Goal: Task Accomplishment & Management: Use online tool/utility

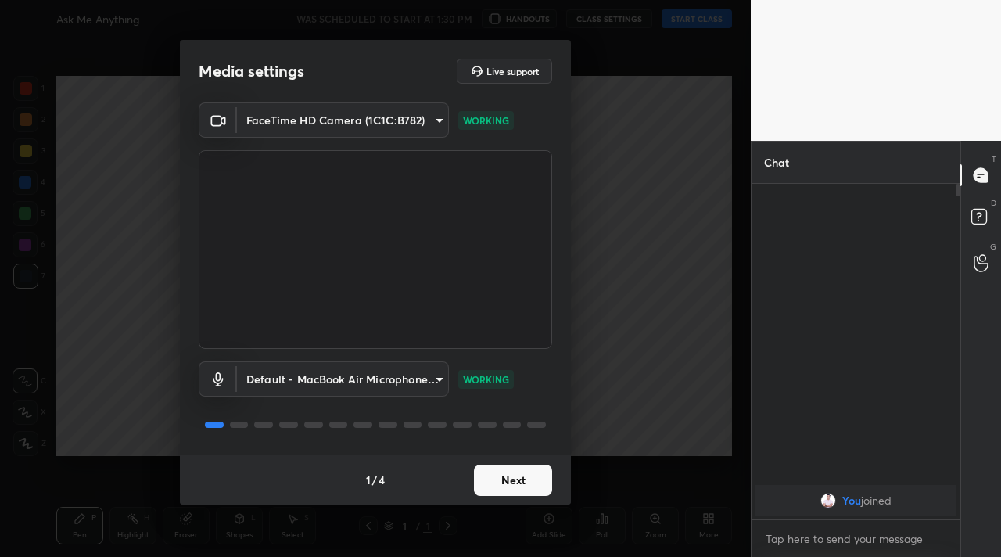
click at [523, 484] on button "Next" at bounding box center [513, 479] width 78 height 31
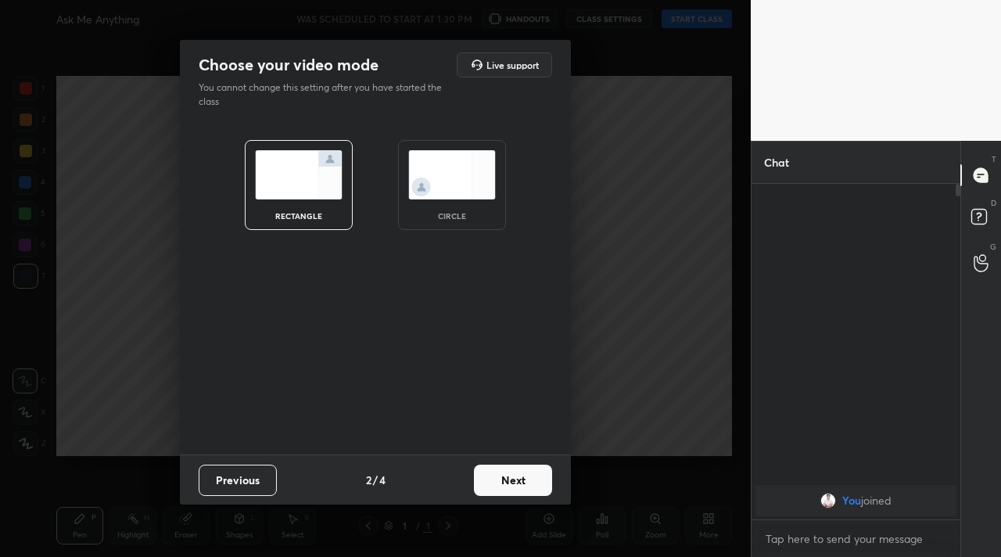
click at [523, 484] on button "Next" at bounding box center [513, 479] width 78 height 31
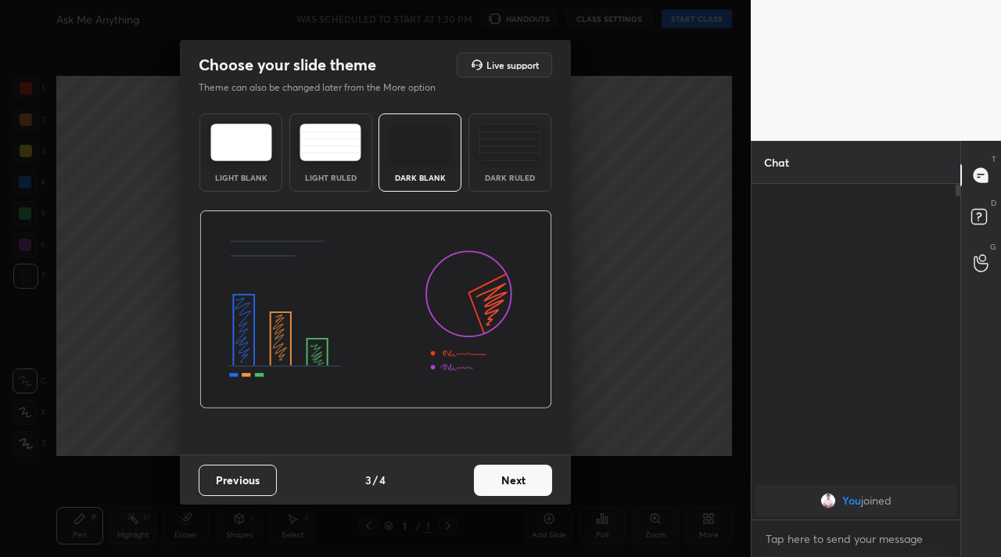
click at [523, 484] on button "Next" at bounding box center [513, 479] width 78 height 31
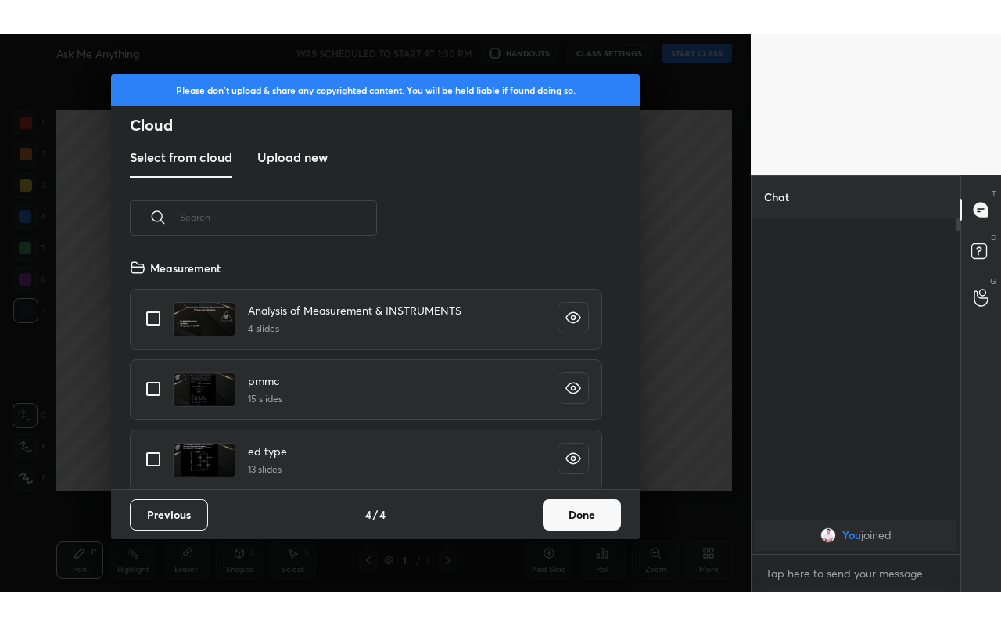
scroll to position [231, 502]
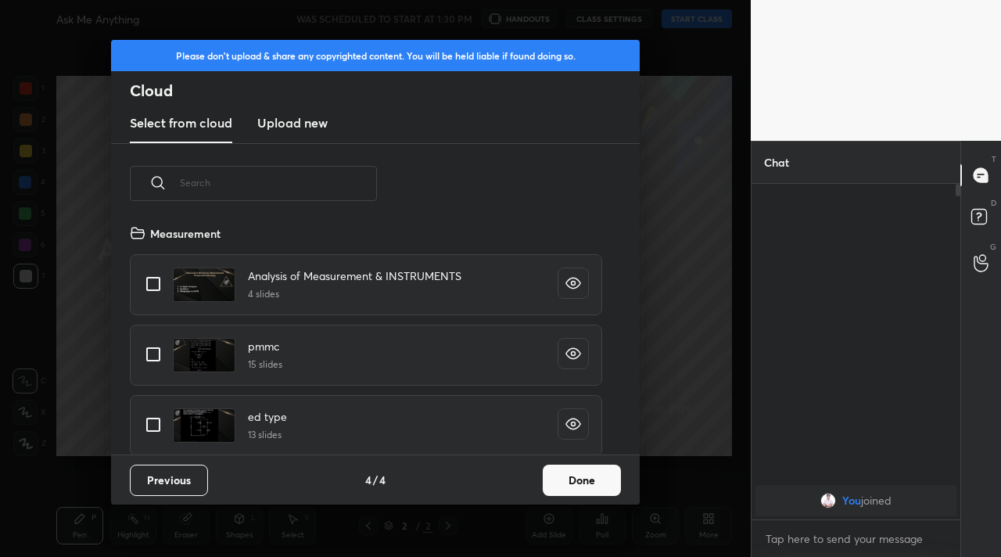
click at [591, 477] on button "Done" at bounding box center [582, 479] width 78 height 31
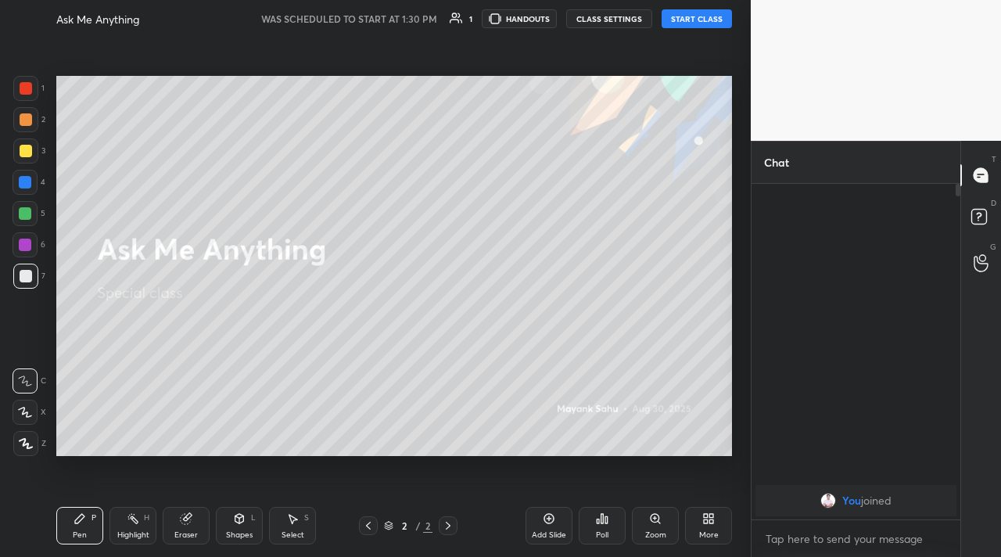
click at [670, 22] on button "START CLASS" at bounding box center [697, 18] width 70 height 19
click at [715, 524] on div "More" at bounding box center [708, 526] width 47 height 38
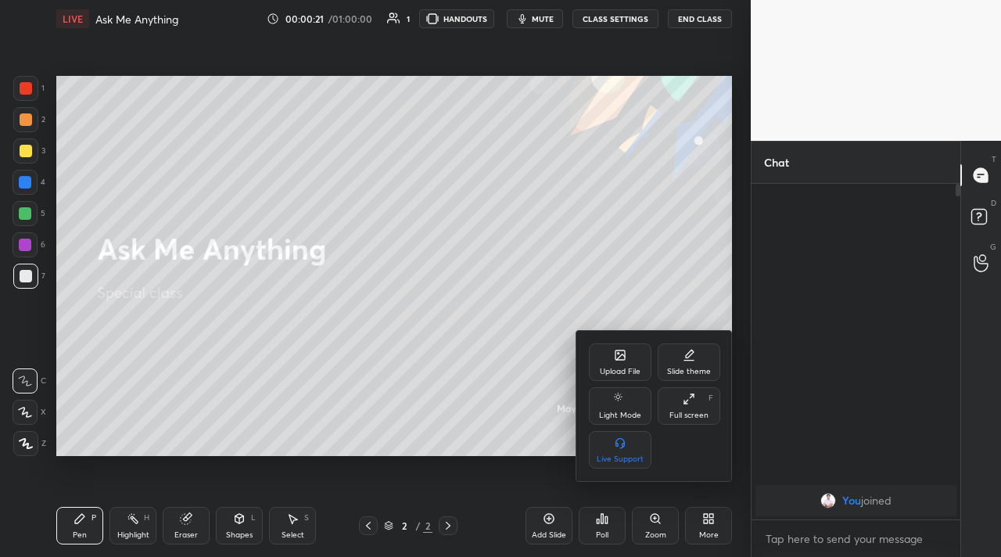
click at [687, 413] on div "Full screen" at bounding box center [688, 415] width 39 height 8
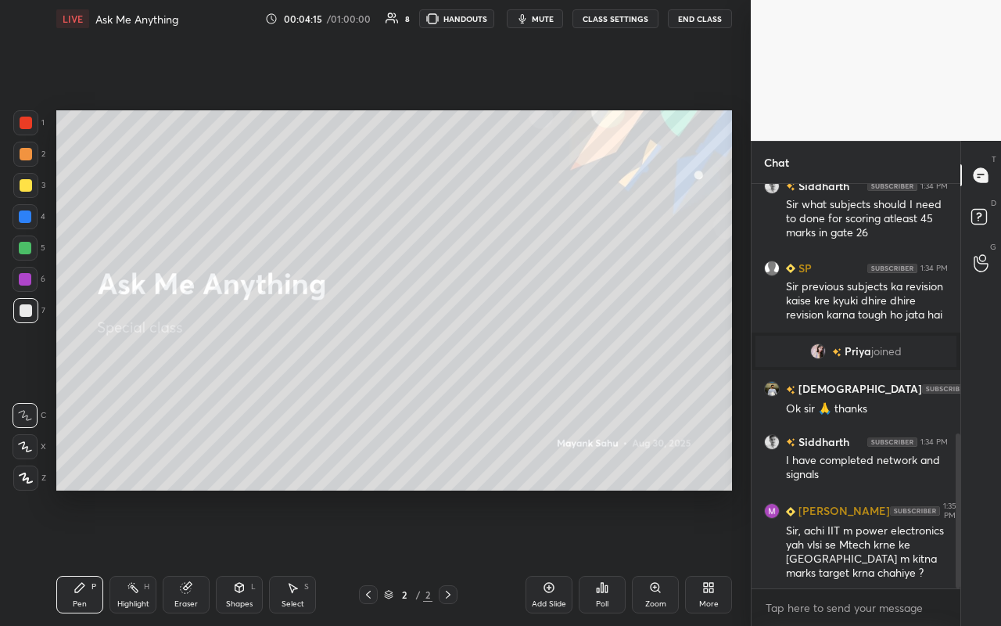
scroll to position [651, 0]
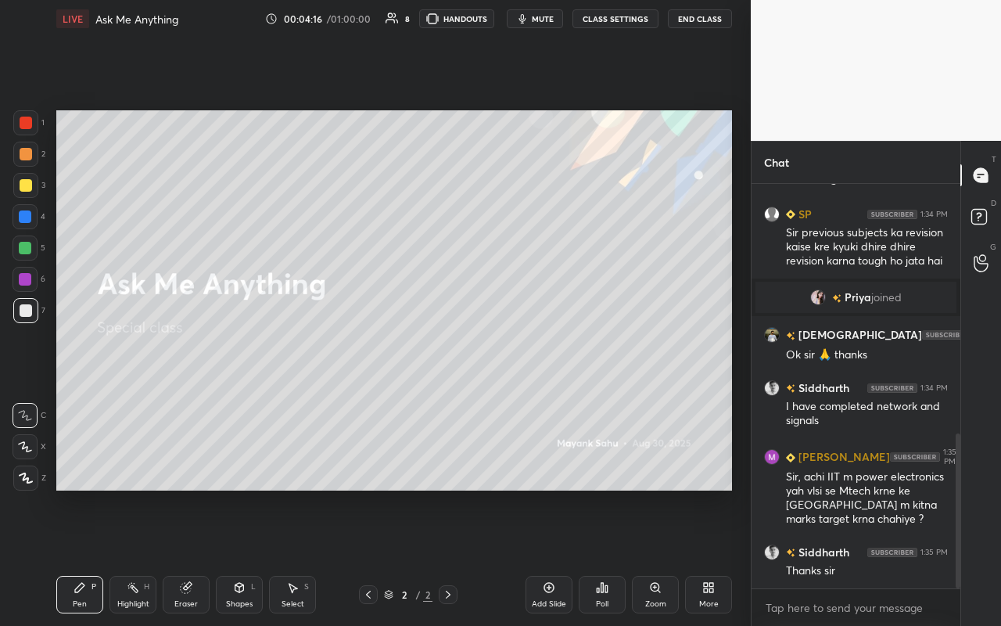
click at [95, 556] on div "Pen P" at bounding box center [79, 595] width 47 height 38
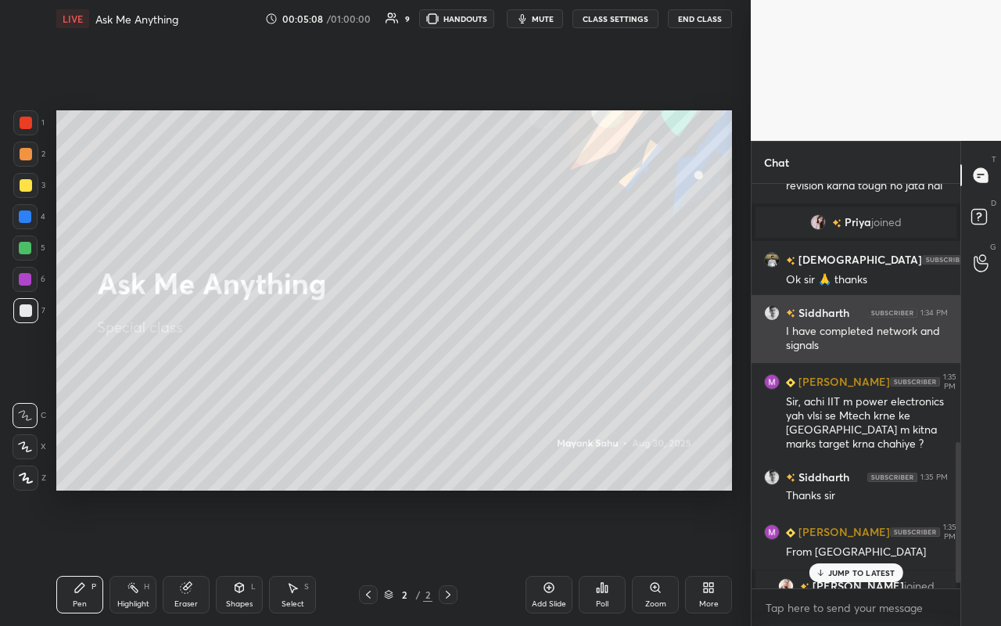
scroll to position [755, 0]
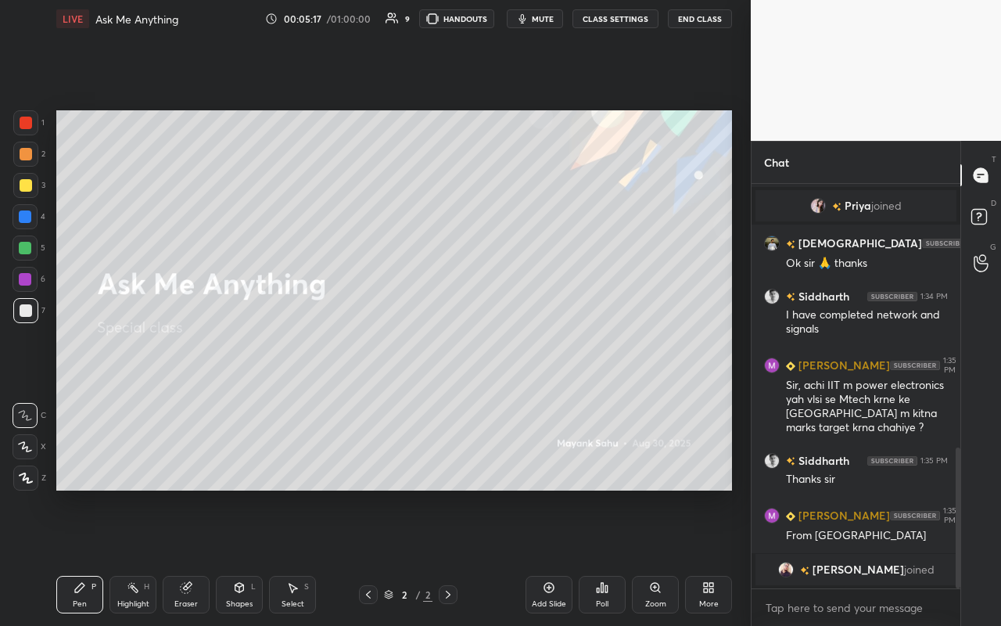
click at [297, 556] on icon at bounding box center [292, 587] width 13 height 13
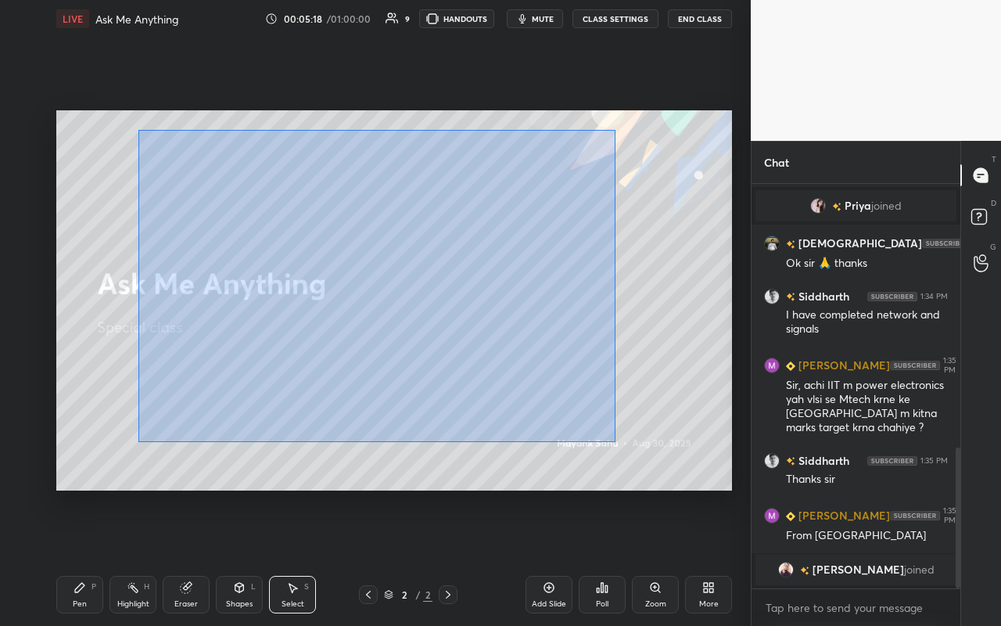
drag, startPoint x: 138, startPoint y: 129, endPoint x: 615, endPoint y: 442, distance: 569.8
click at [615, 442] on div "0 ° Undo Copy Duplicate Duplicate to new slide Delete" at bounding box center [394, 300] width 676 height 380
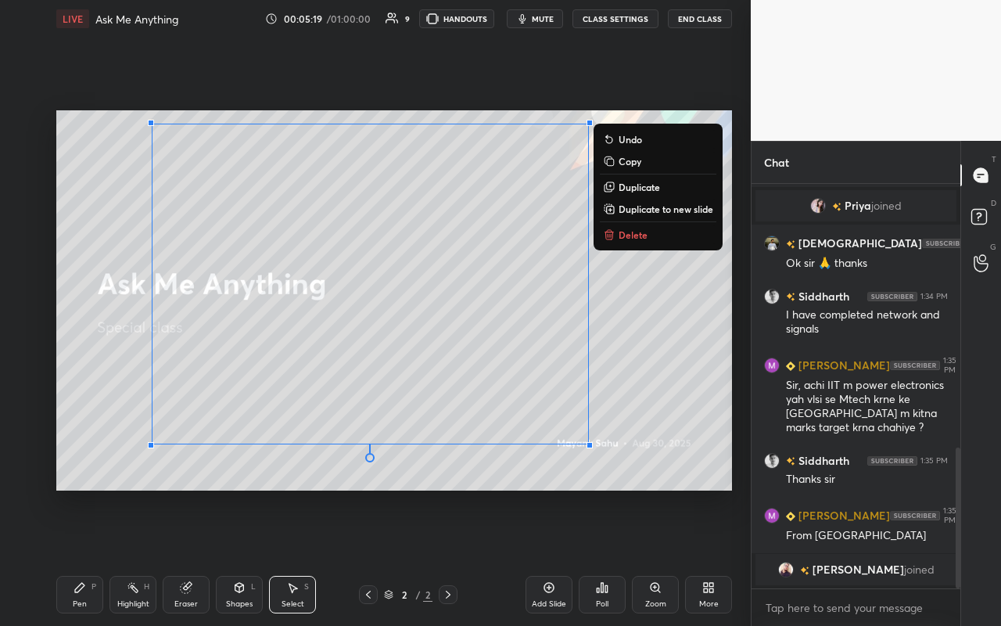
drag, startPoint x: 637, startPoint y: 235, endPoint x: 556, endPoint y: 285, distance: 94.8
click at [633, 238] on p "Delete" at bounding box center [633, 234] width 29 height 13
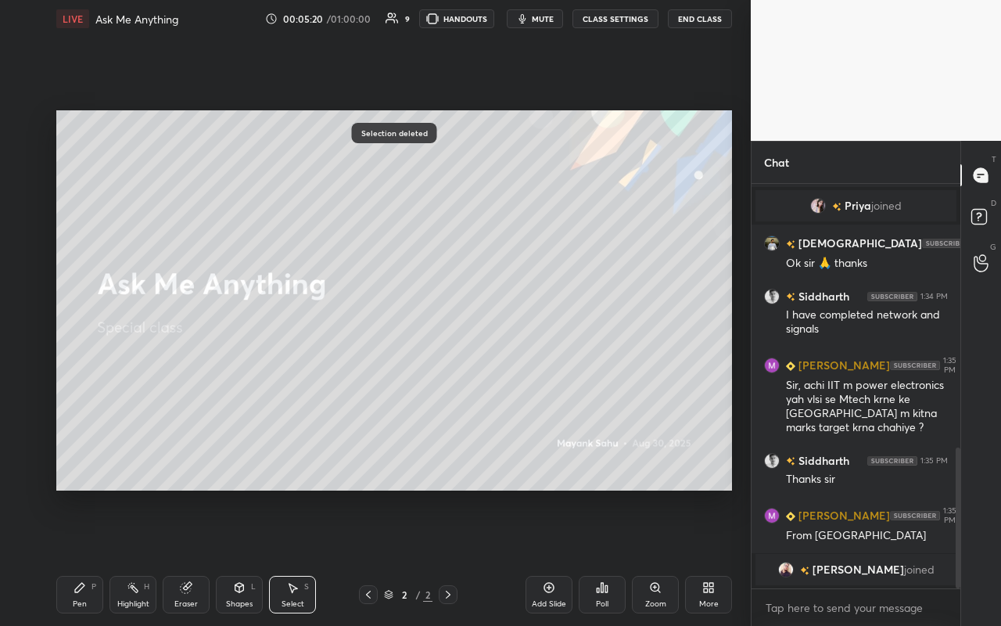
drag, startPoint x: 80, startPoint y: 595, endPoint x: 139, endPoint y: 511, distance: 103.3
click at [84, 556] on div "Pen P" at bounding box center [79, 595] width 47 height 38
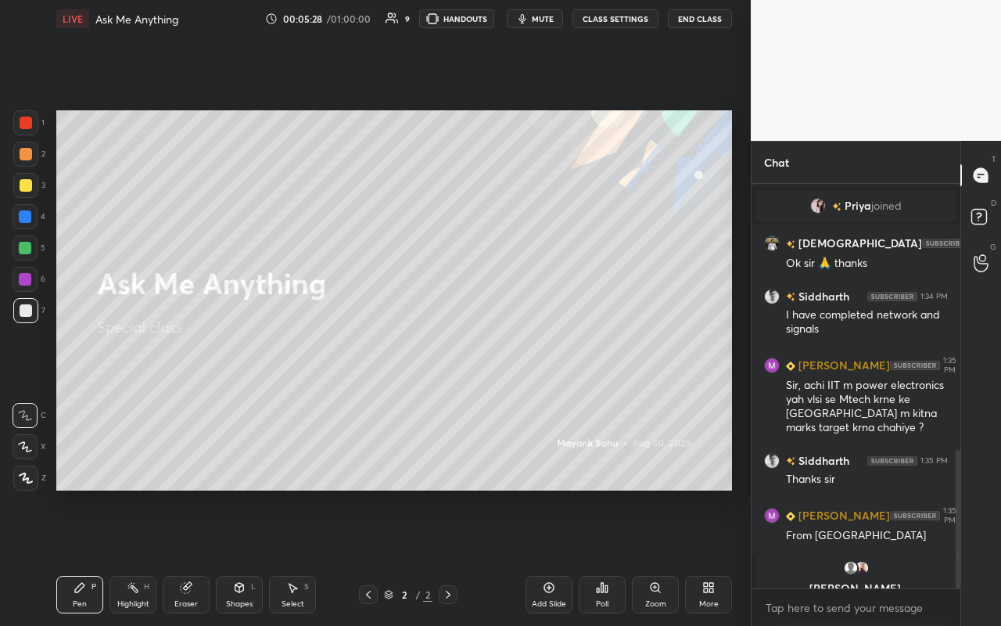
scroll to position [774, 0]
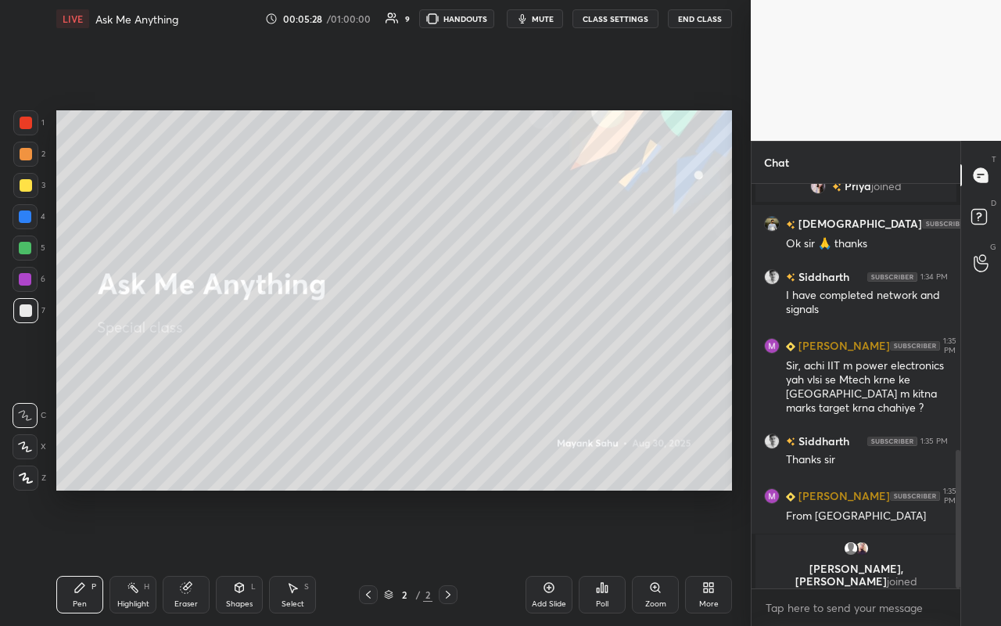
click at [29, 479] on div at bounding box center [25, 477] width 25 height 25
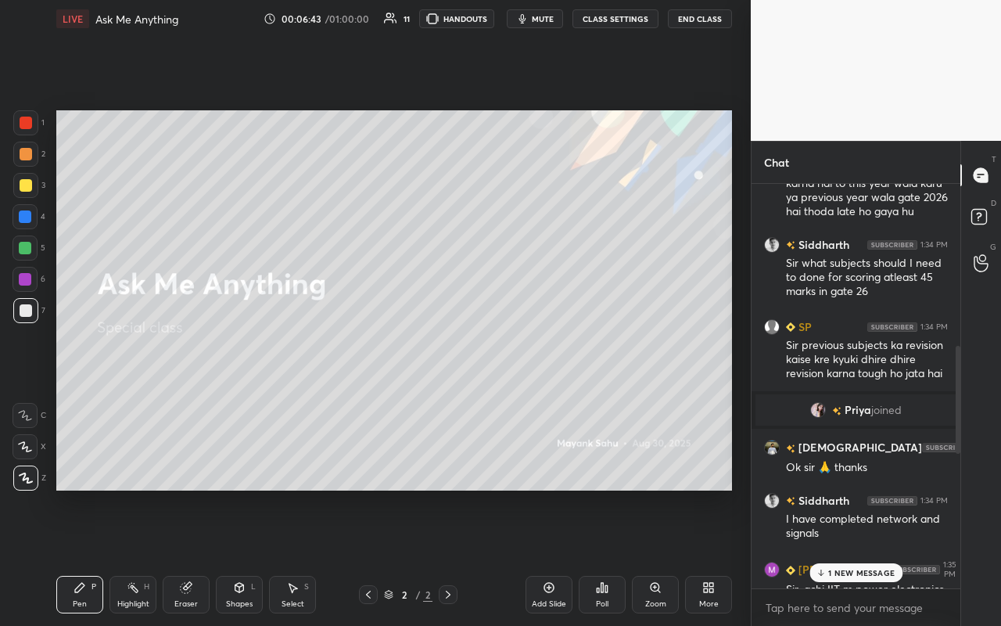
scroll to position [1138, 0]
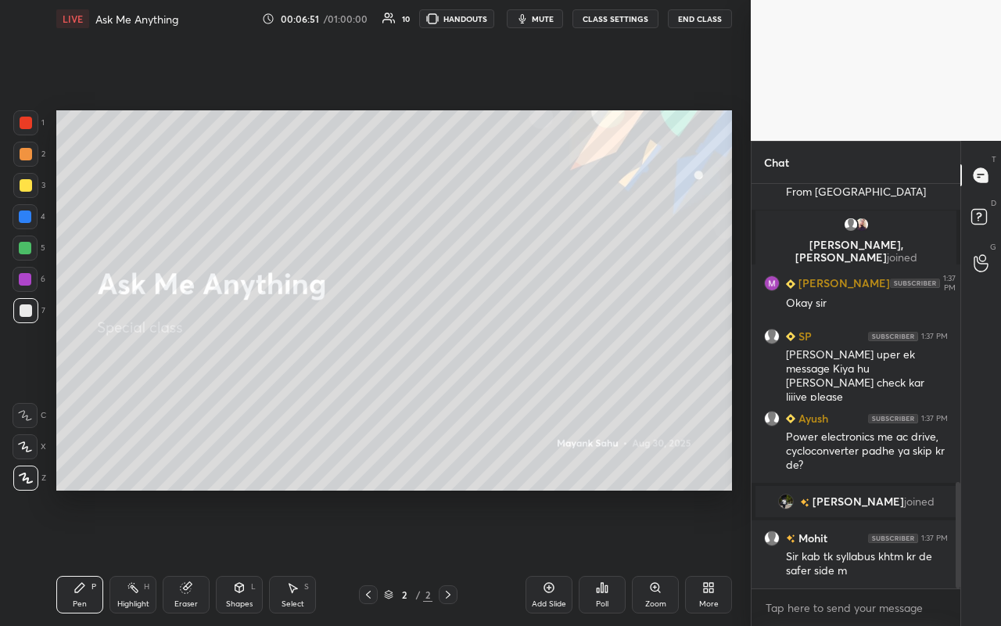
click at [80, 556] on div "Pen P" at bounding box center [79, 595] width 47 height 38
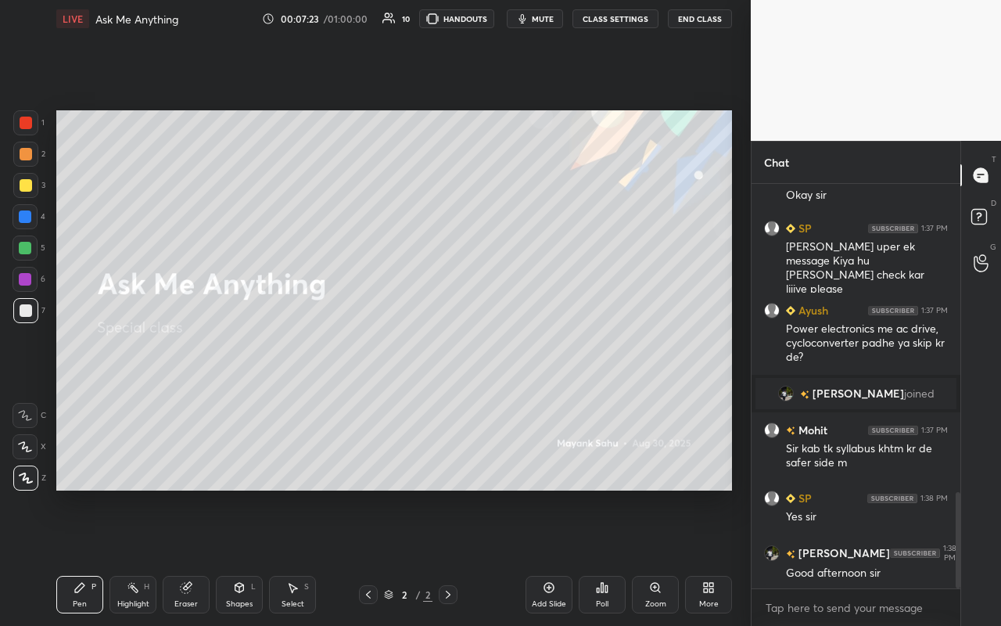
scroll to position [1300, 0]
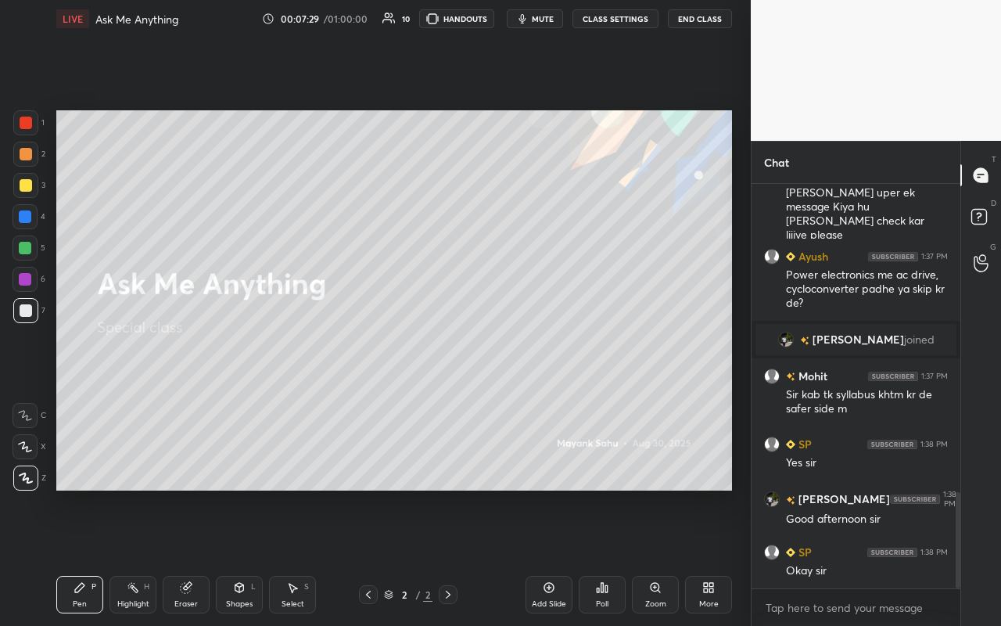
drag, startPoint x: 290, startPoint y: 597, endPoint x: 312, endPoint y: 504, distance: 94.8
click at [294, 556] on div "Select S" at bounding box center [292, 595] width 47 height 38
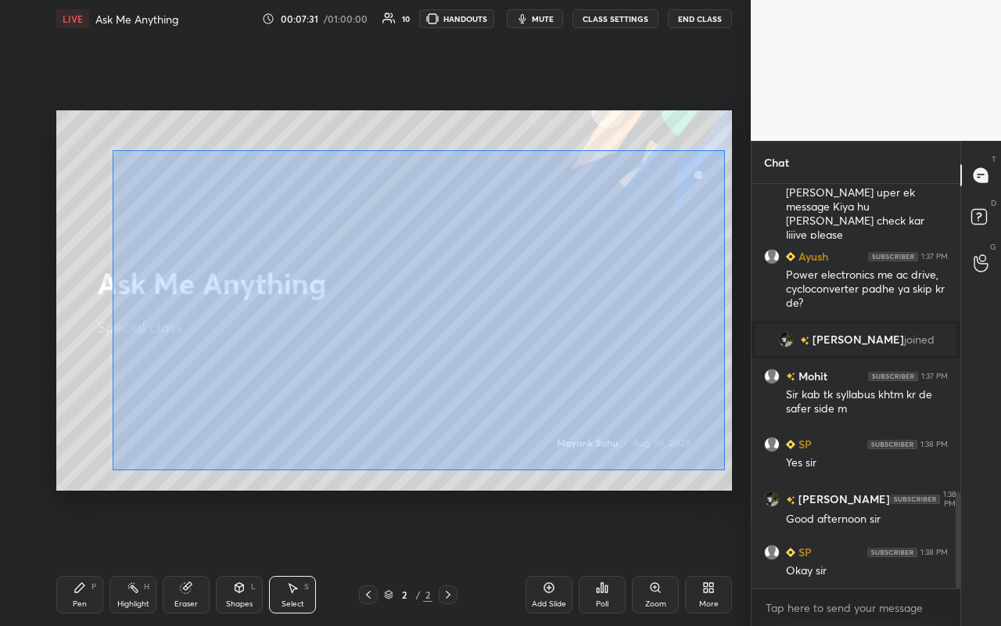
drag, startPoint x: 112, startPoint y: 150, endPoint x: 723, endPoint y: 468, distance: 688.7
click at [725, 468] on div "0 ° Undo Copy Duplicate Duplicate to new slide Delete" at bounding box center [394, 300] width 676 height 380
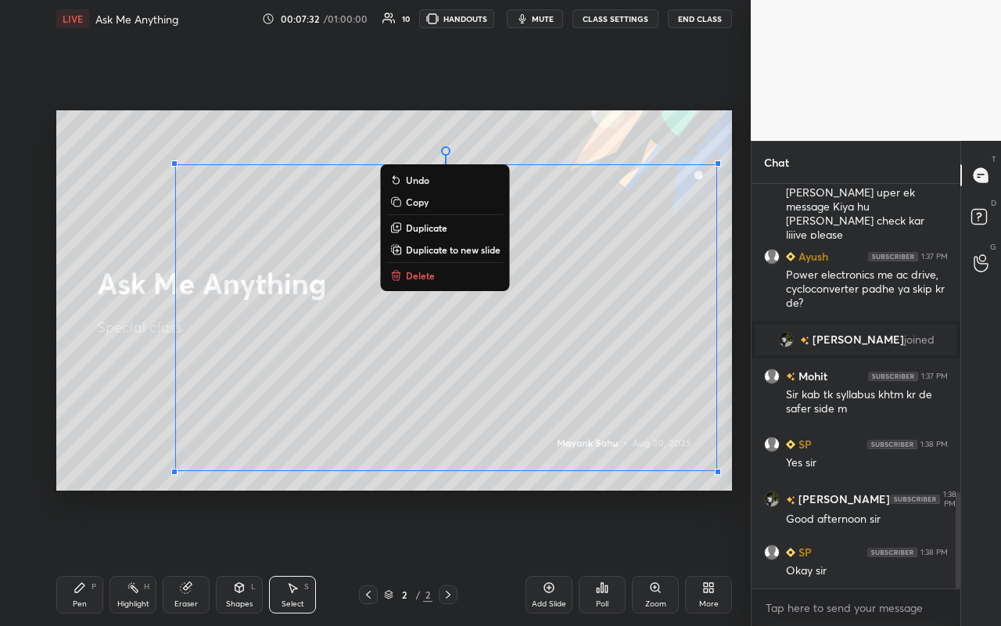
click at [467, 278] on button "Delete" at bounding box center [445, 275] width 117 height 19
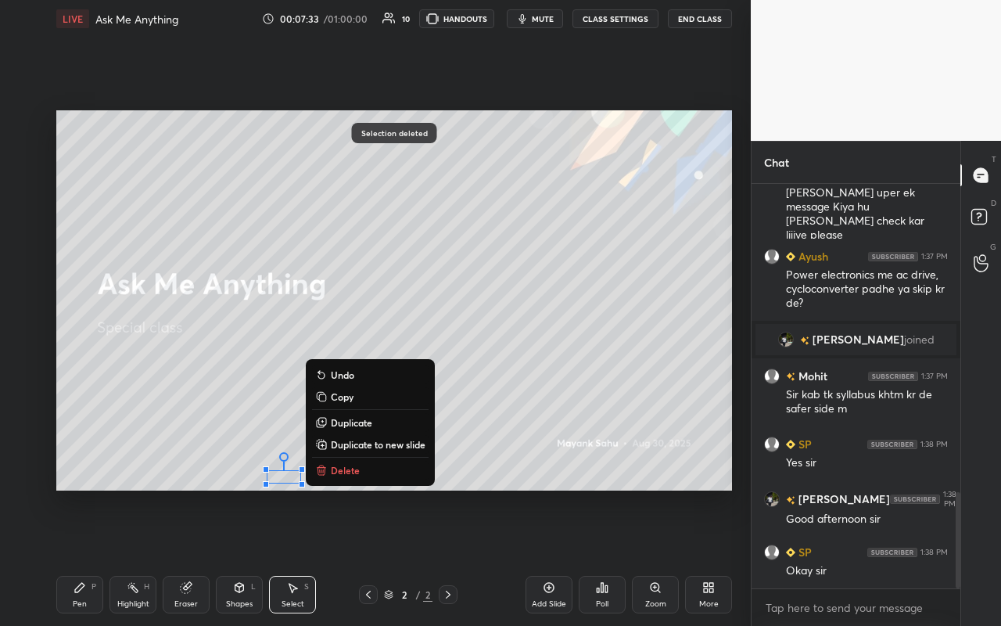
drag, startPoint x: 253, startPoint y: 453, endPoint x: 325, endPoint y: 490, distance: 80.1
click at [322, 493] on div "0 ° Undo Copy Duplicate Duplicate to new slide Delete Selection deleted Setting…" at bounding box center [394, 300] width 688 height 525
click at [360, 475] on button "Delete" at bounding box center [370, 470] width 117 height 19
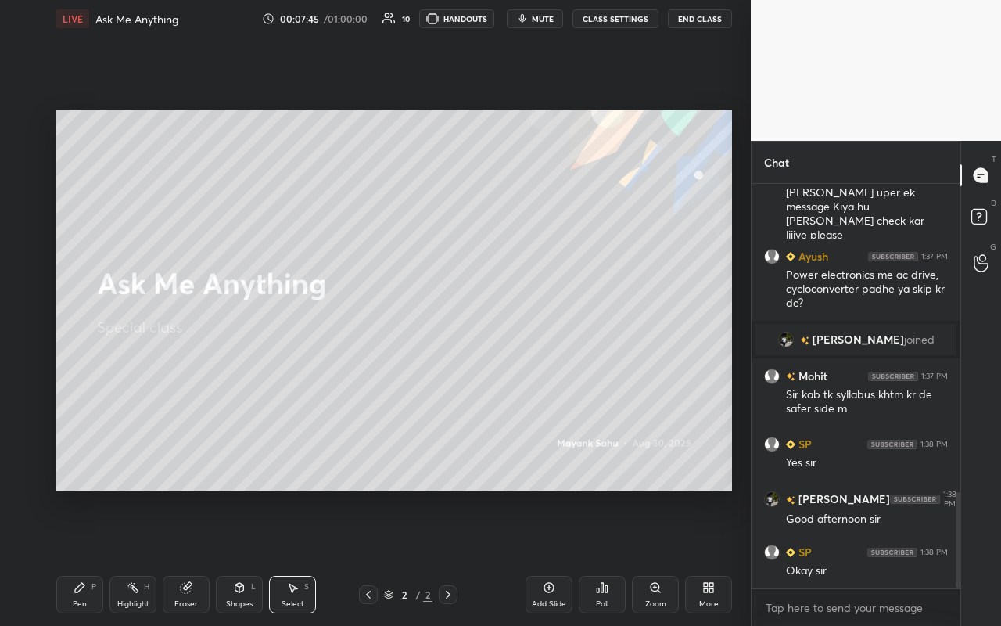
scroll to position [1382, 0]
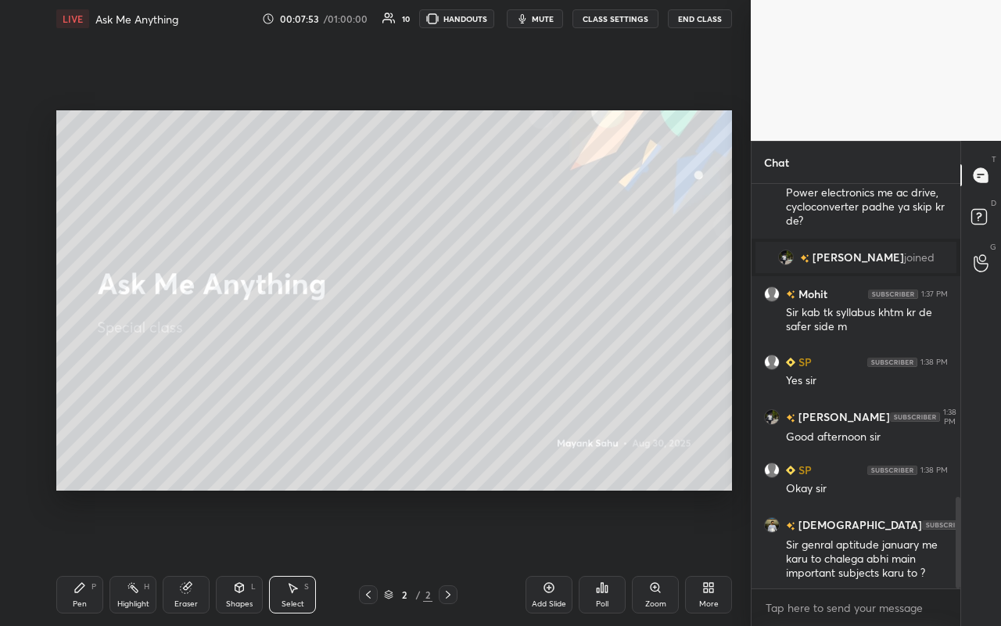
click at [97, 556] on div "Pen P" at bounding box center [79, 595] width 47 height 38
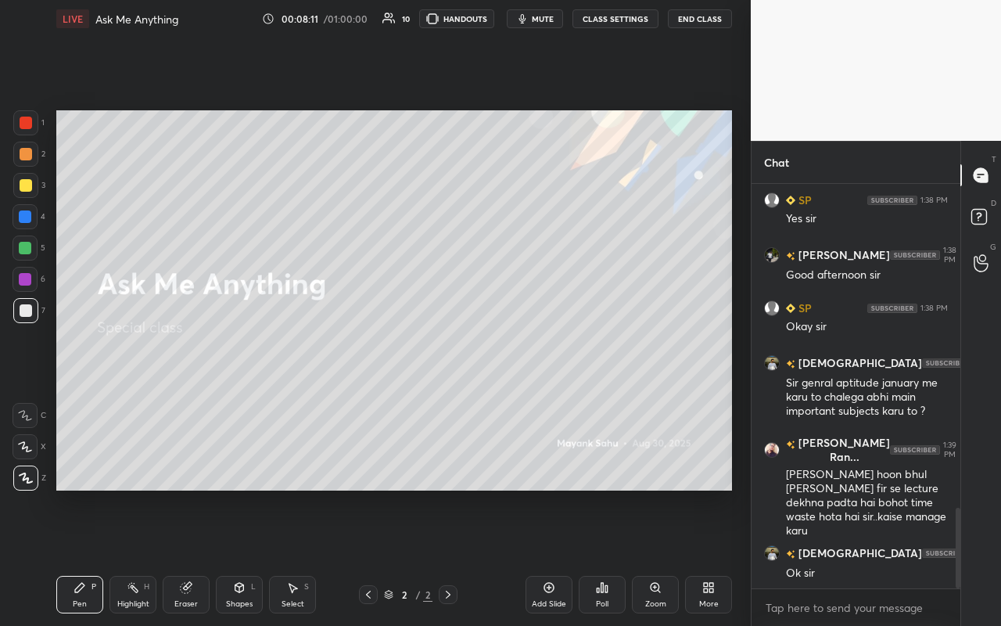
scroll to position [1626, 0]
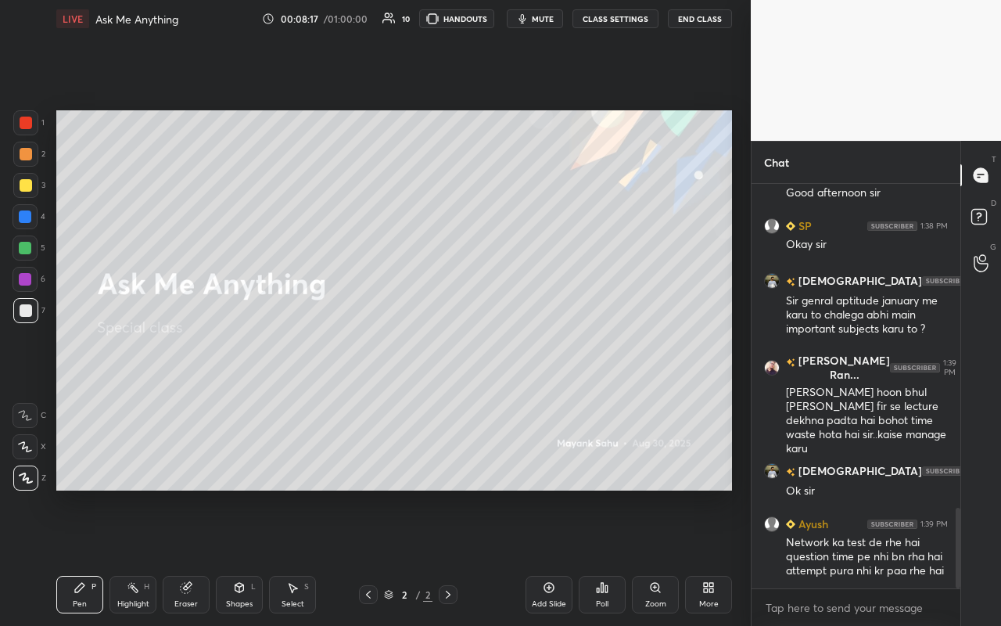
click at [90, 556] on div "Pen P" at bounding box center [79, 595] width 47 height 38
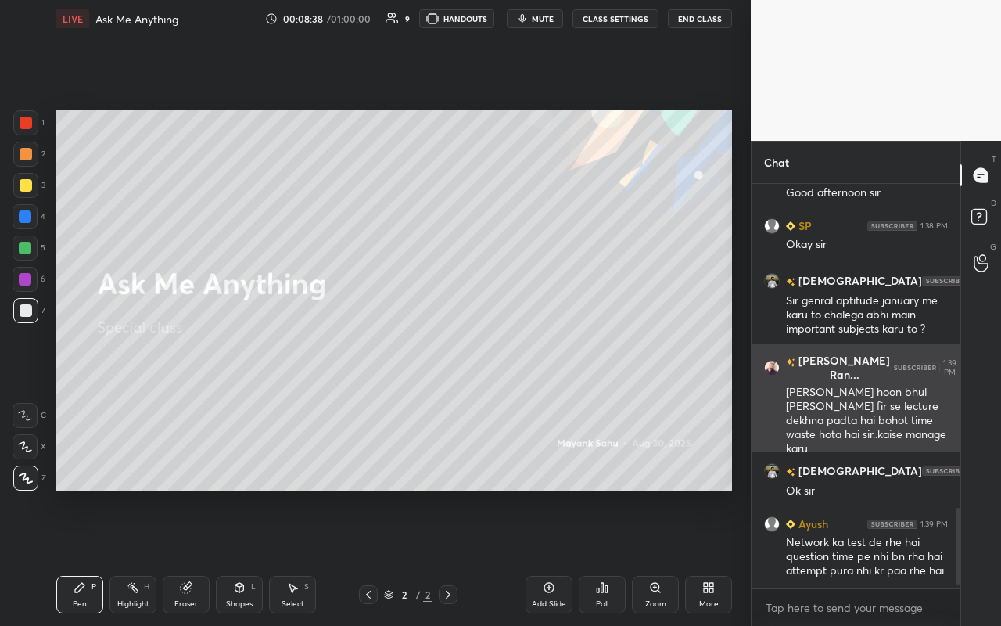
scroll to position [5, 5]
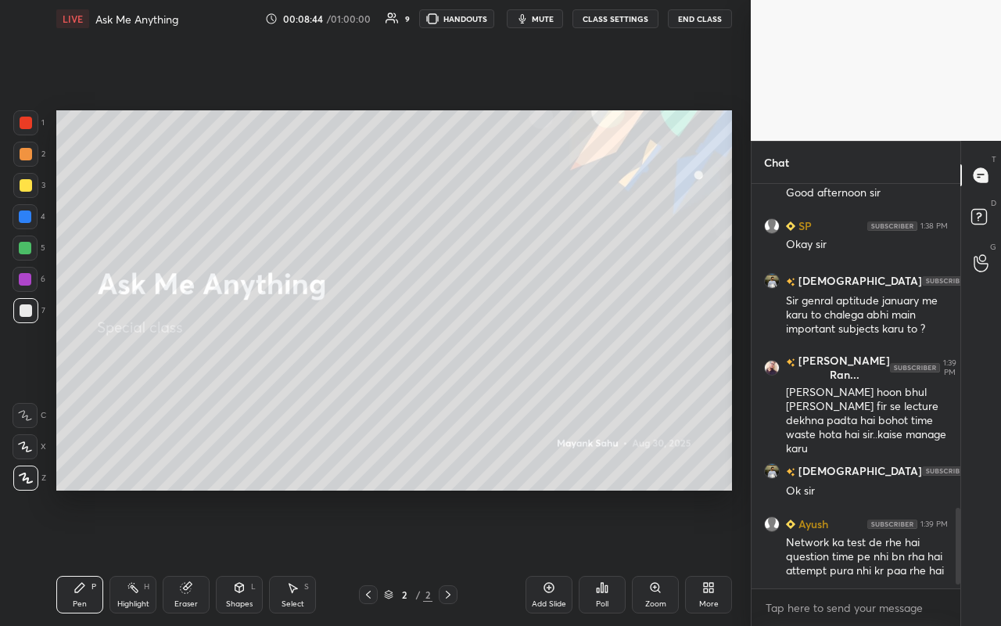
click at [290, 556] on div "Select S" at bounding box center [292, 595] width 47 height 38
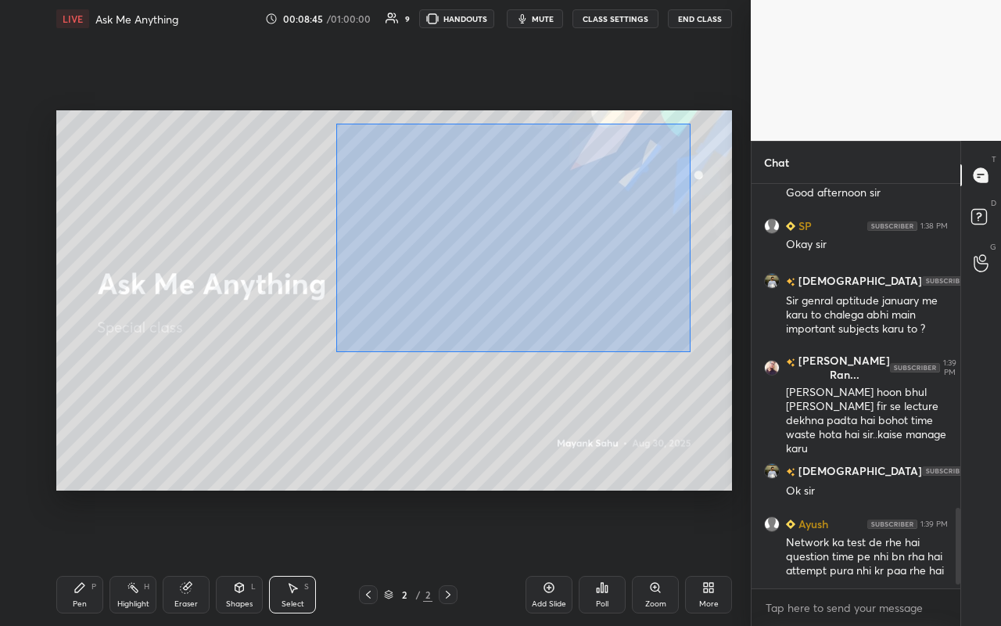
drag, startPoint x: 335, startPoint y: 124, endPoint x: 665, endPoint y: 349, distance: 398.9
click at [696, 351] on div "0 ° Undo Copy Duplicate Duplicate to new slide Delete" at bounding box center [394, 300] width 676 height 380
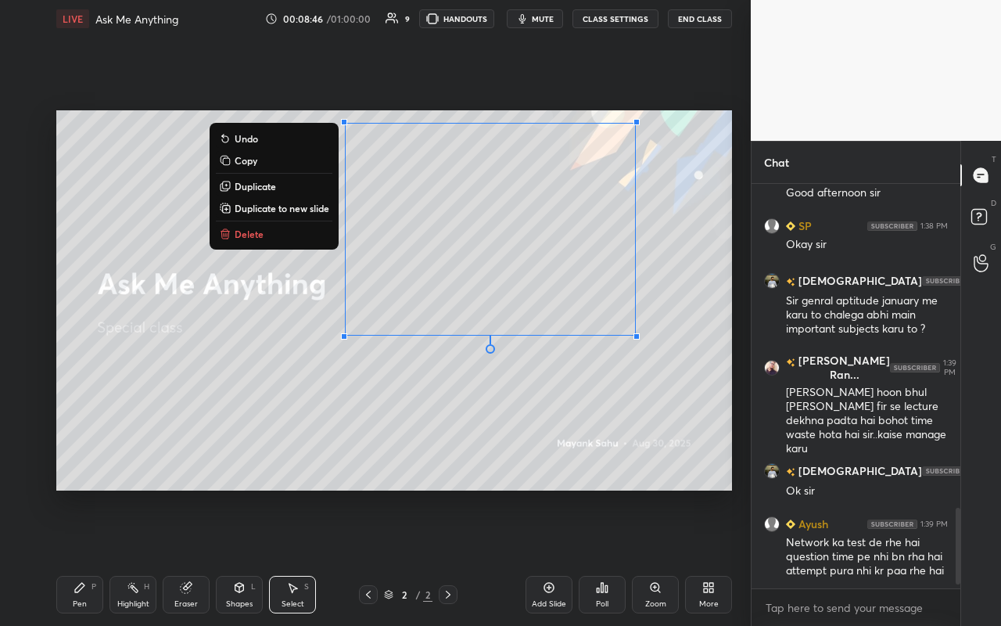
click at [272, 237] on button "Delete" at bounding box center [274, 233] width 117 height 19
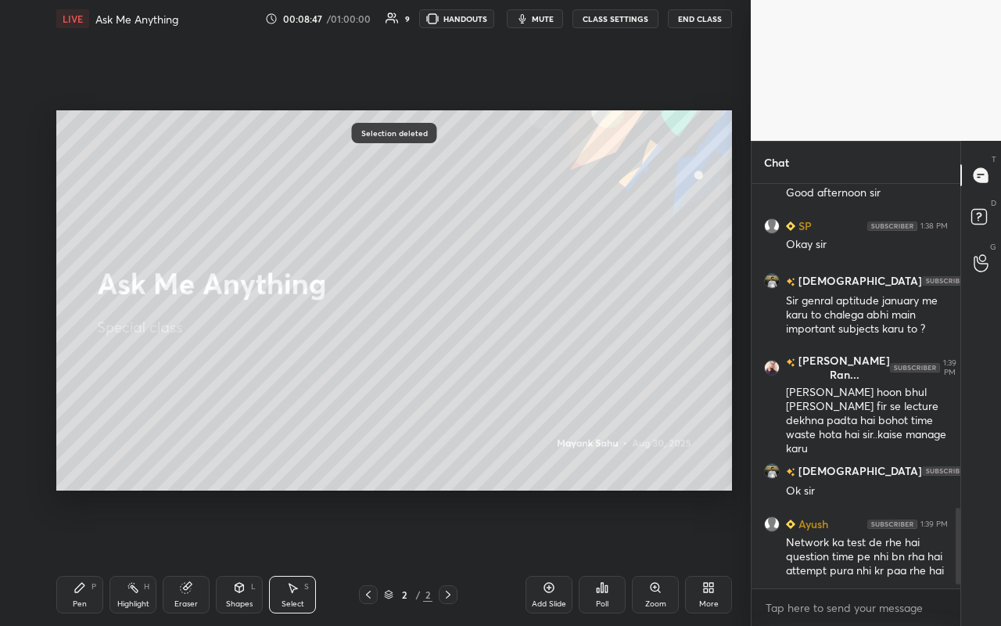
drag, startPoint x: 92, startPoint y: 585, endPoint x: 152, endPoint y: 503, distance: 101.8
click at [92, 556] on div "P" at bounding box center [93, 587] width 5 height 8
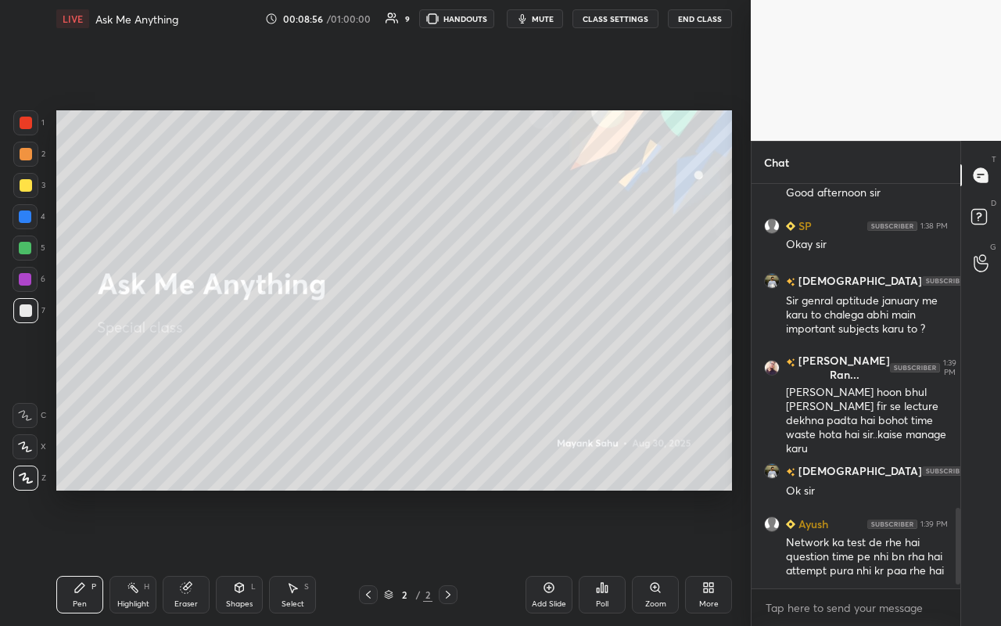
scroll to position [1722, 0]
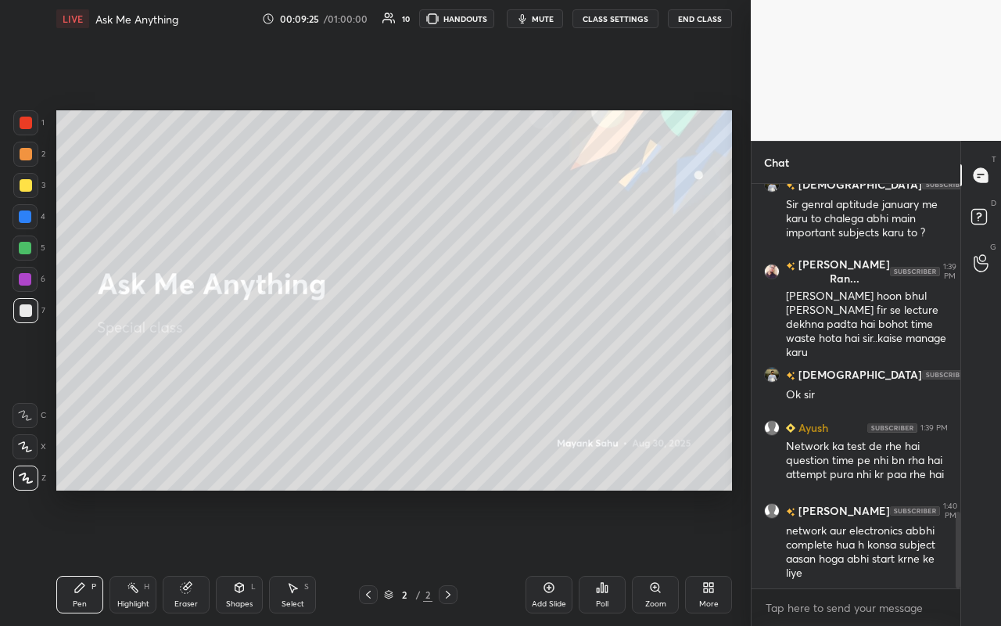
click at [71, 556] on div "Pen P" at bounding box center [79, 595] width 47 height 38
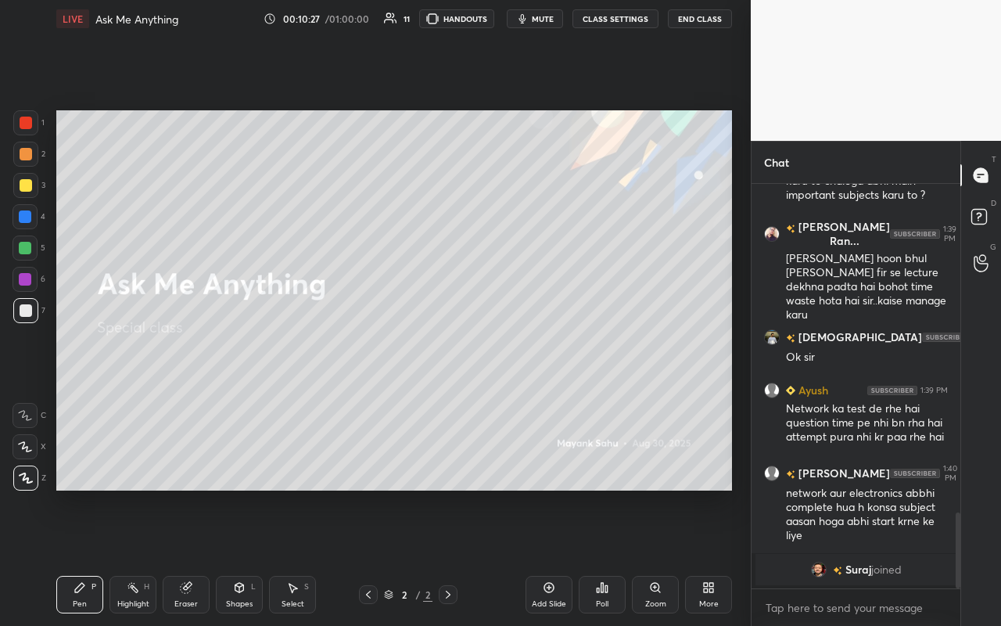
scroll to position [1579, 0]
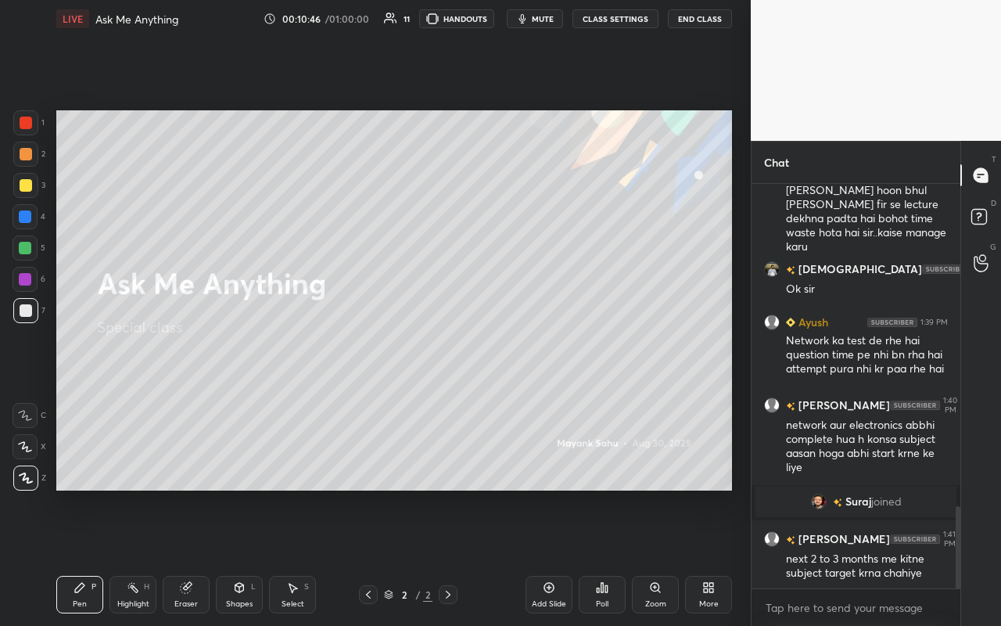
click at [94, 556] on div "P" at bounding box center [93, 587] width 5 height 8
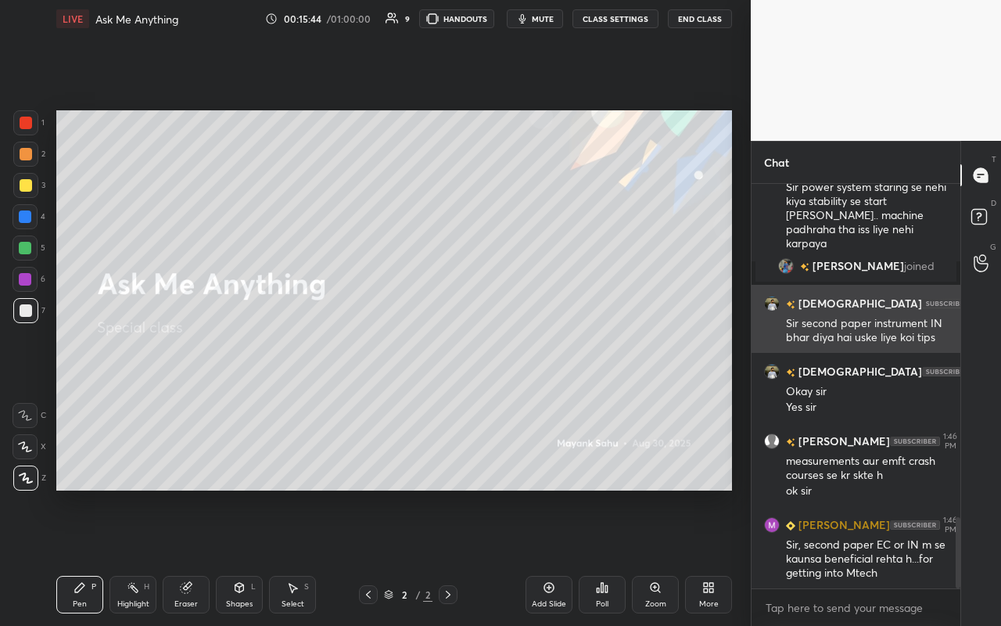
scroll to position [2033, 0]
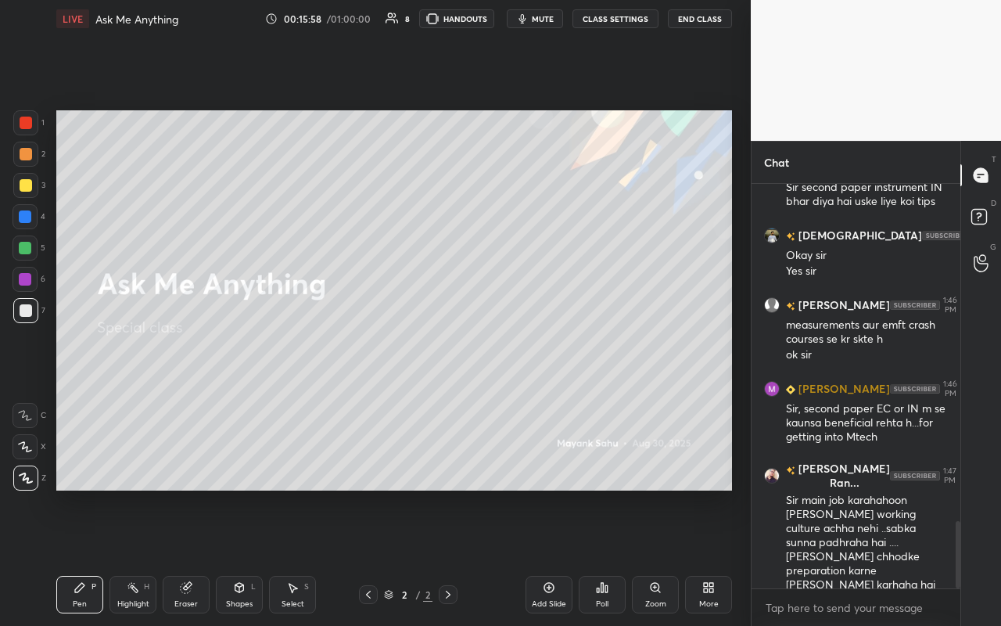
click at [296, 556] on icon at bounding box center [292, 587] width 13 height 13
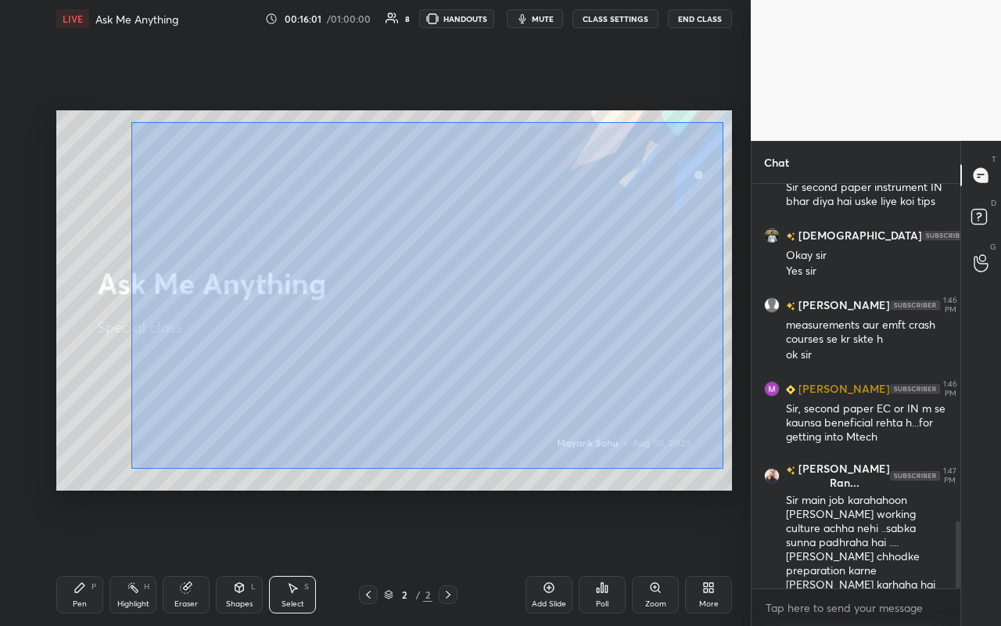
drag, startPoint x: 131, startPoint y: 126, endPoint x: 717, endPoint y: 464, distance: 676.5
click at [723, 468] on div "0 ° Undo Copy Duplicate Duplicate to new slide Delete" at bounding box center [394, 300] width 676 height 380
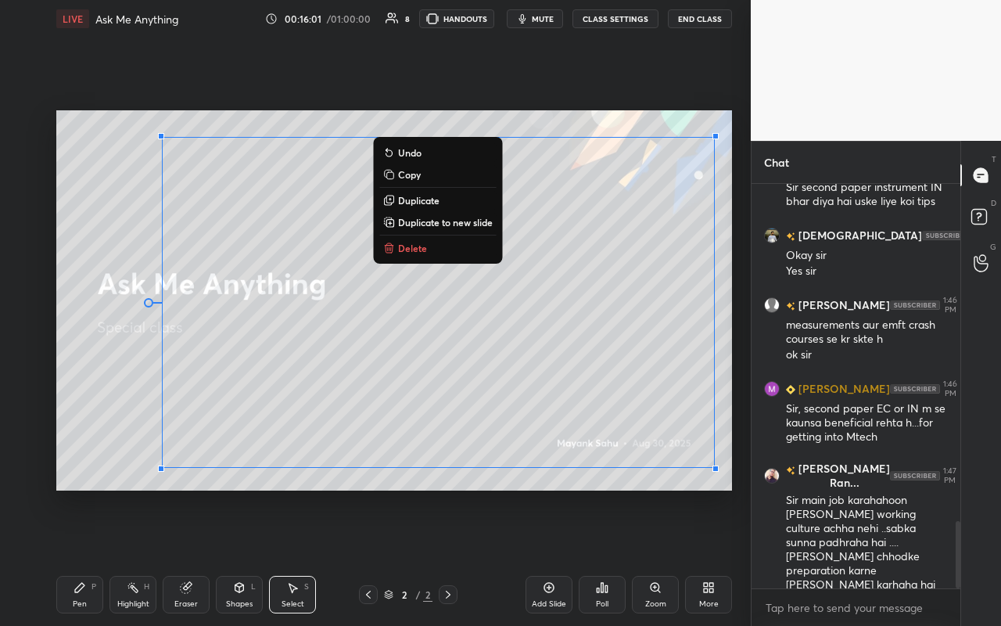
click at [425, 244] on button "Delete" at bounding box center [437, 248] width 117 height 19
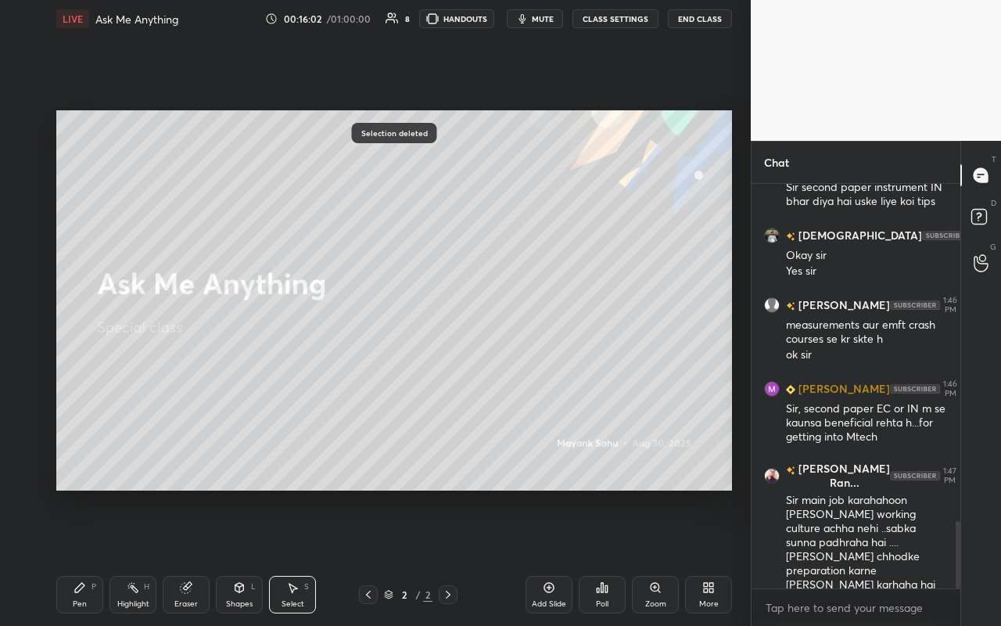
drag, startPoint x: 94, startPoint y: 615, endPoint x: 106, endPoint y: 586, distance: 30.5
click at [97, 556] on div "Pen P Highlight H Eraser Shapes L Select S 2 / 2 Add Slide Poll Zoom More" at bounding box center [394, 594] width 676 height 63
drag, startPoint x: 76, startPoint y: 593, endPoint x: 96, endPoint y: 551, distance: 46.9
click at [76, 556] on icon at bounding box center [80, 587] width 13 height 13
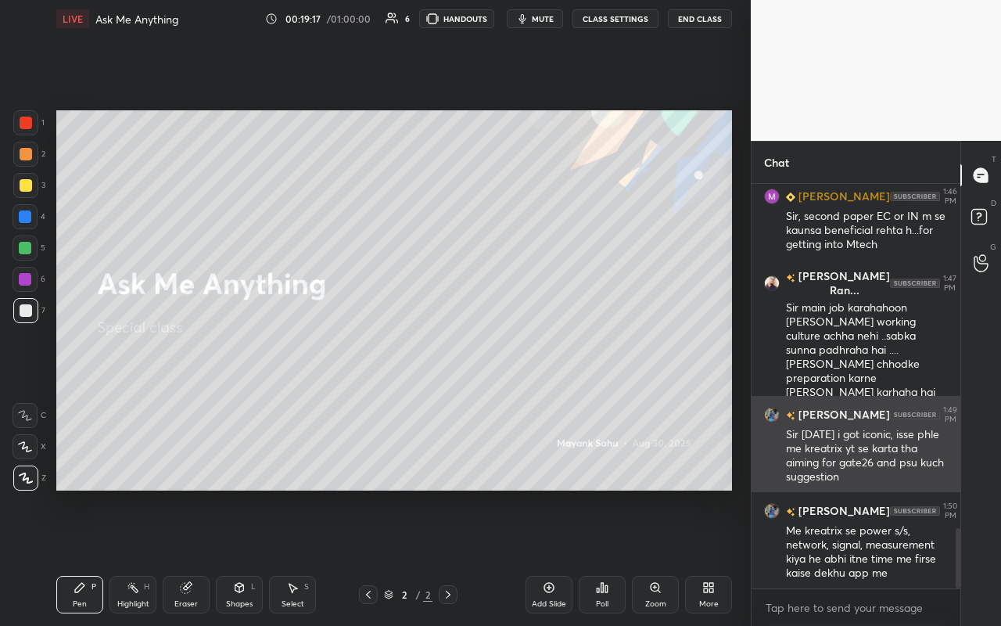
scroll to position [2322, 0]
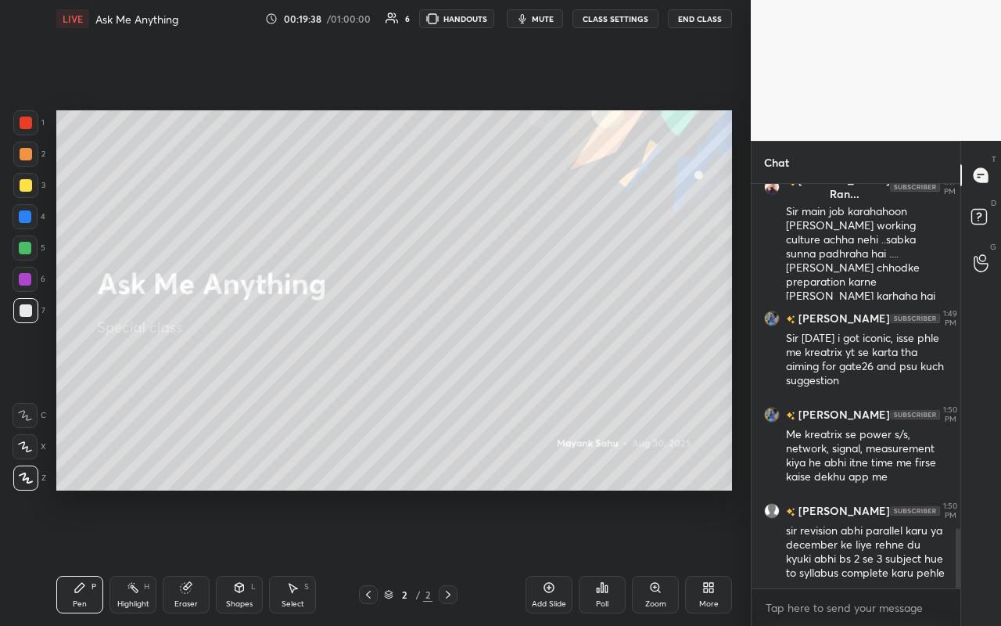
click at [138, 556] on div "Highlight H" at bounding box center [132, 595] width 47 height 38
click at [74, 556] on div "Pen P" at bounding box center [79, 595] width 47 height 38
click at [299, 556] on div "Select" at bounding box center [293, 604] width 23 height 8
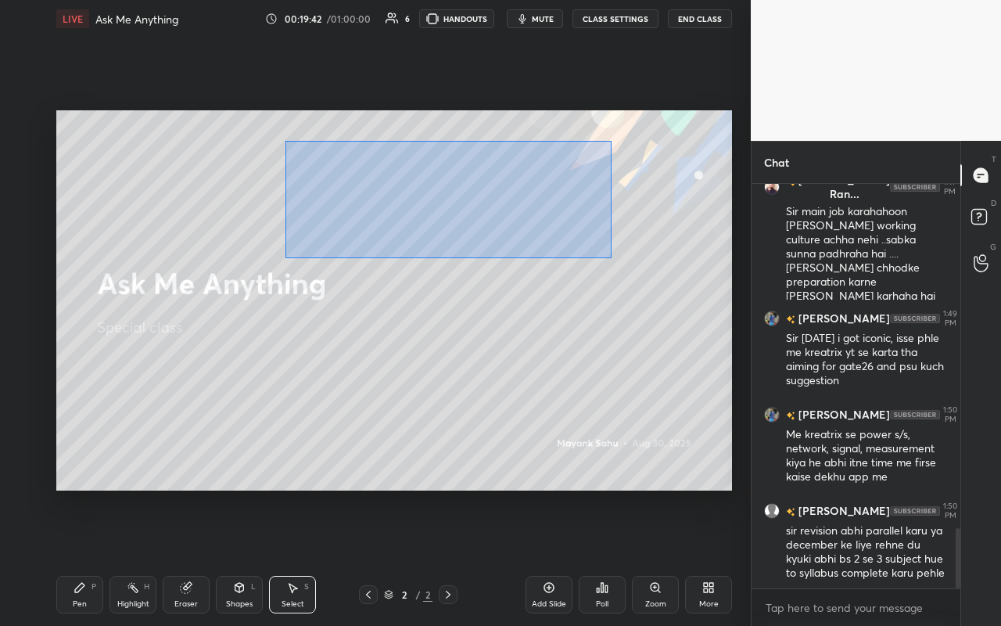
drag, startPoint x: 278, startPoint y: 146, endPoint x: 602, endPoint y: 264, distance: 344.3
click at [606, 259] on div "0 ° Undo Copy Duplicate Duplicate to new slide Delete" at bounding box center [394, 300] width 676 height 380
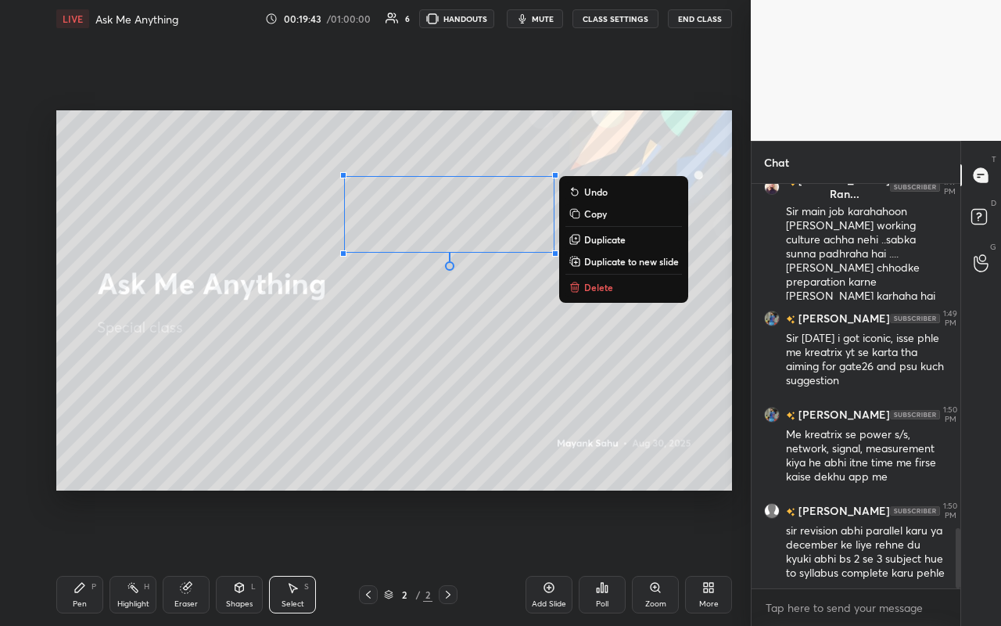
click at [596, 291] on p "Delete" at bounding box center [598, 287] width 29 height 13
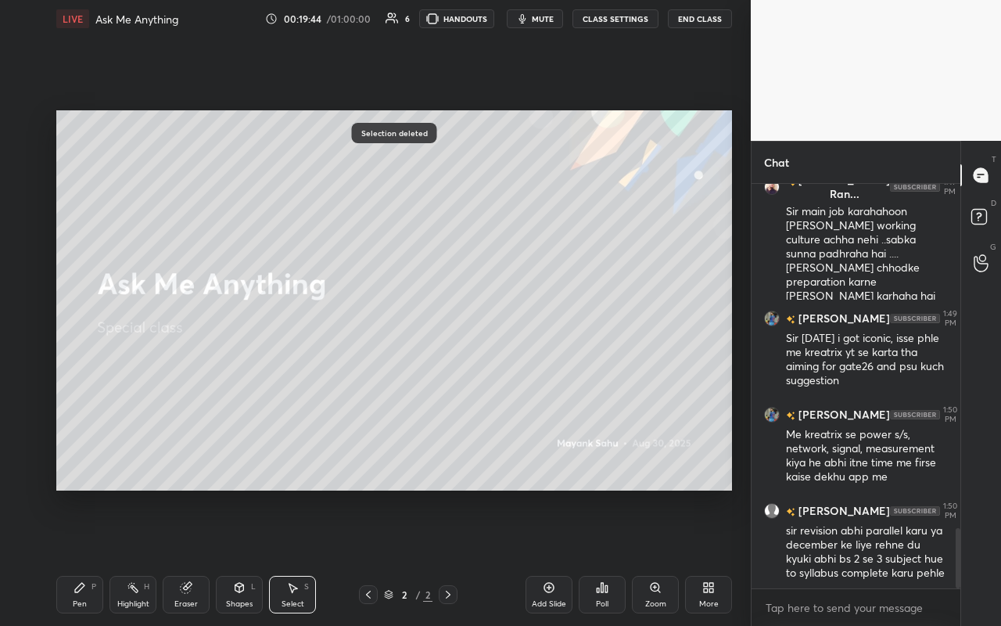
click at [75, 556] on div "Pen P" at bounding box center [79, 595] width 47 height 38
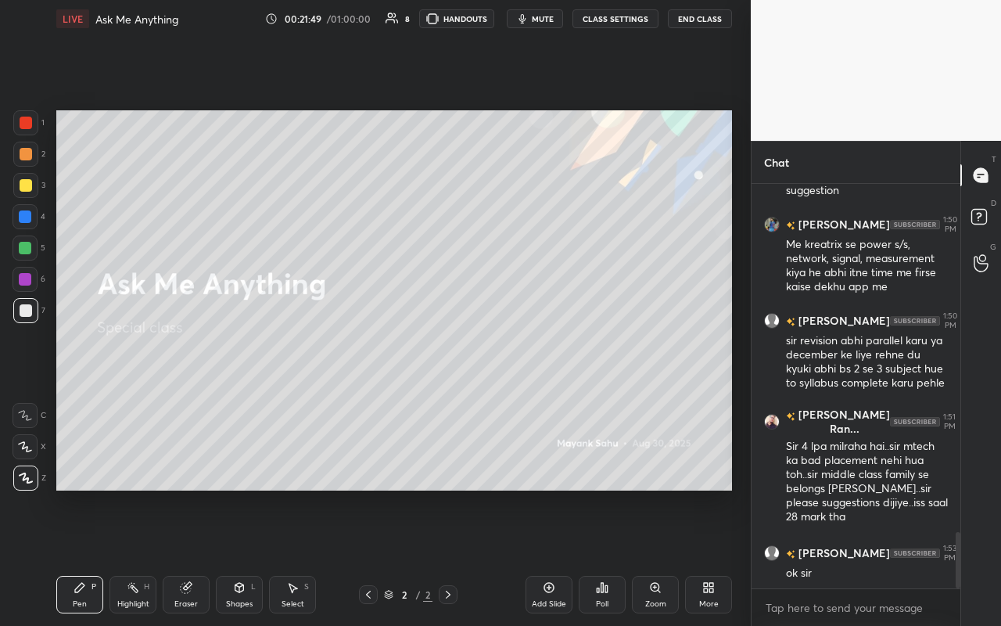
scroll to position [2549, 0]
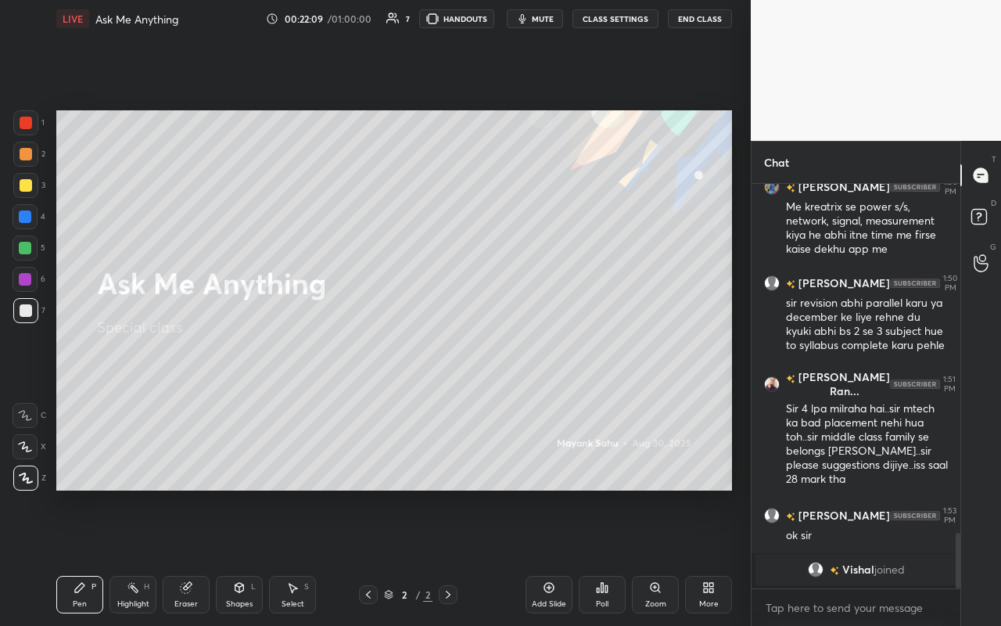
drag, startPoint x: 299, startPoint y: 594, endPoint x: 301, endPoint y: 536, distance: 57.1
click at [299, 556] on div "Select S" at bounding box center [292, 595] width 47 height 38
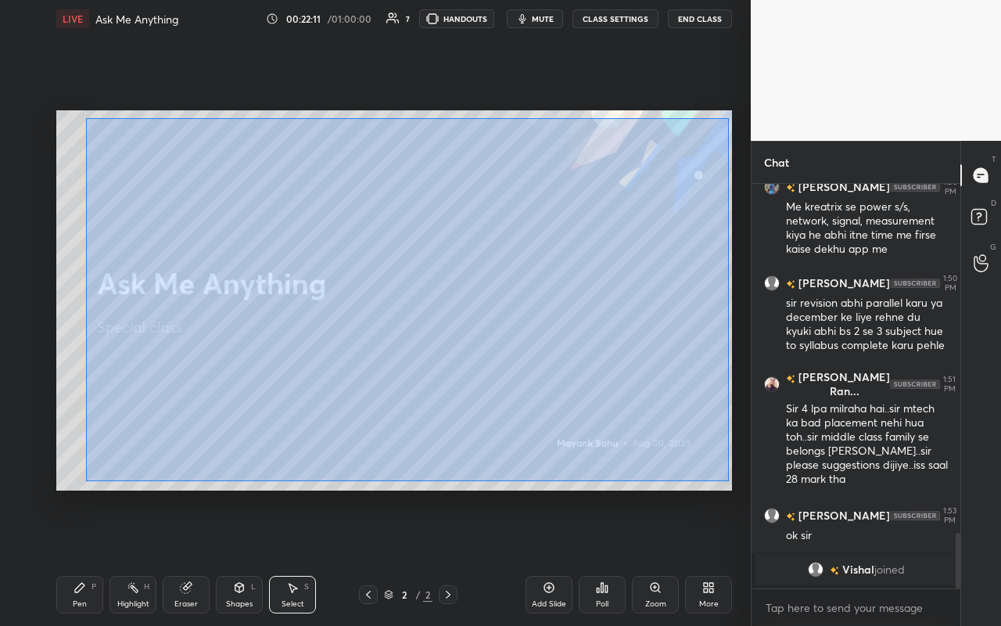
drag, startPoint x: 85, startPoint y: 118, endPoint x: 703, endPoint y: 437, distance: 695.3
click at [728, 479] on div "0 ° Undo Copy Duplicate Duplicate to new slide Delete" at bounding box center [394, 300] width 676 height 380
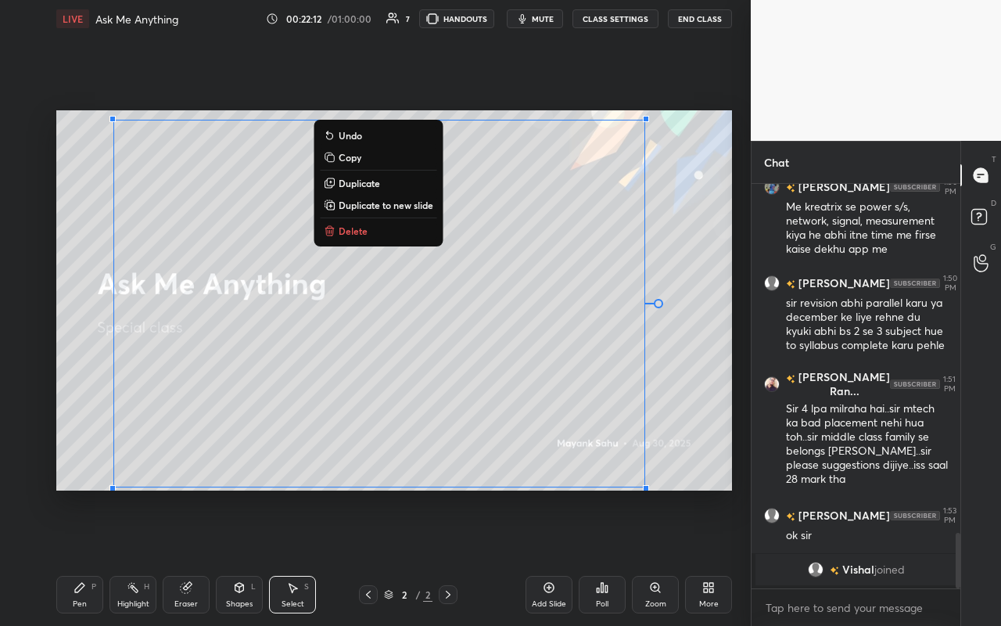
click at [364, 232] on p "Delete" at bounding box center [353, 230] width 29 height 13
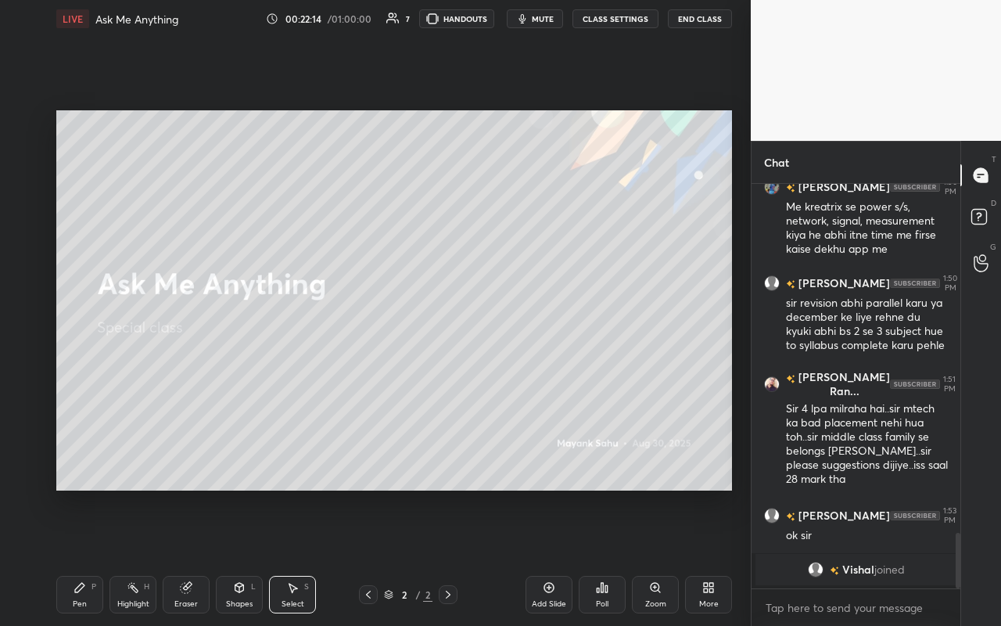
click at [91, 556] on div "Pen P" at bounding box center [79, 595] width 47 height 38
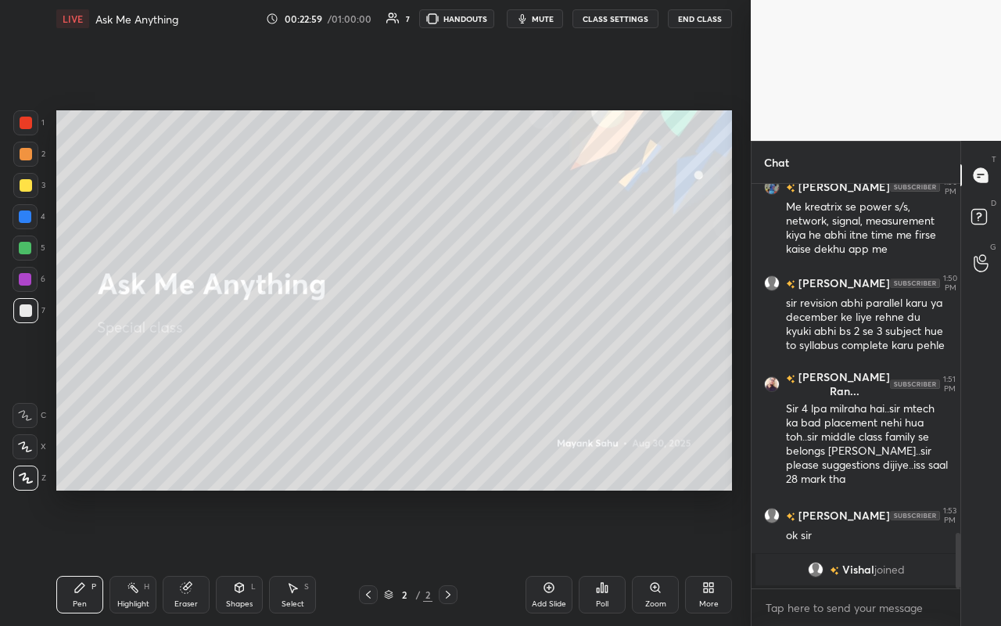
scroll to position [2328, 0]
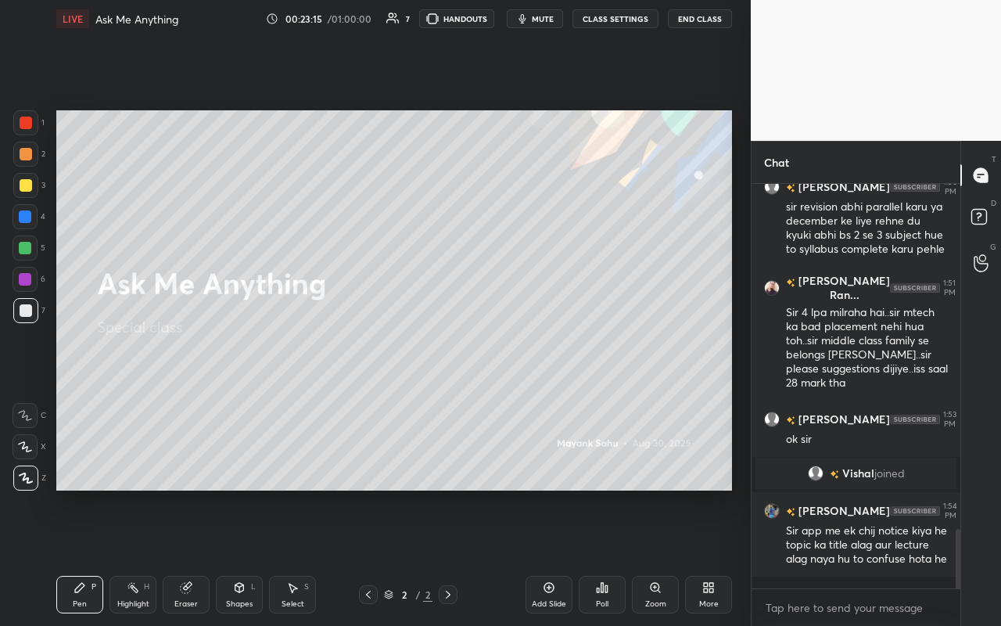
drag, startPoint x: 285, startPoint y: 593, endPoint x: 332, endPoint y: 501, distance: 102.8
click at [287, 556] on div "Select S" at bounding box center [292, 595] width 47 height 38
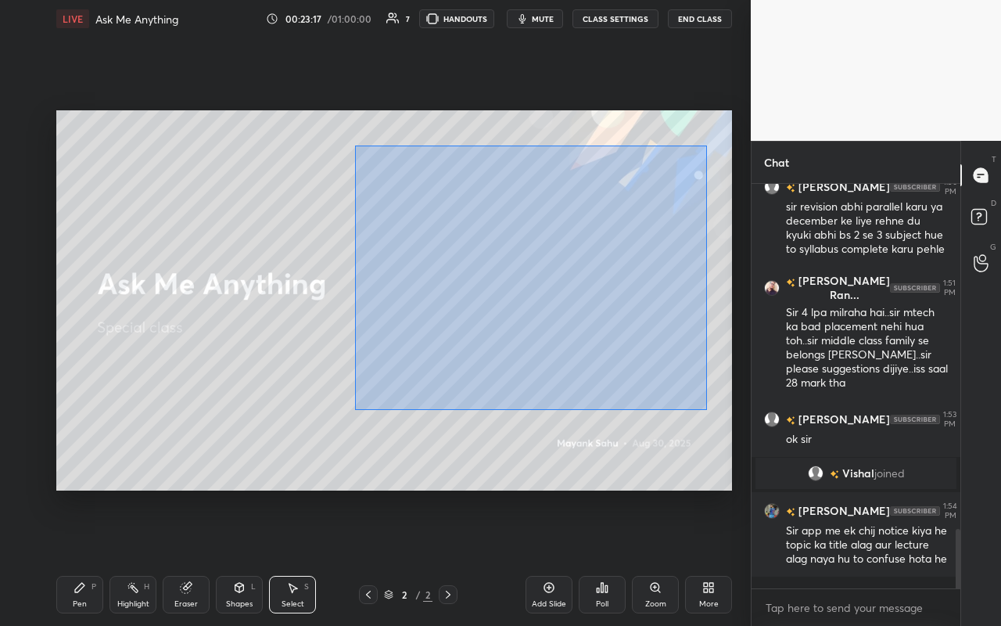
drag, startPoint x: 355, startPoint y: 145, endPoint x: 705, endPoint y: 411, distance: 439.3
click at [708, 417] on div "0 ° Undo Copy Duplicate Duplicate to new slide Delete" at bounding box center [394, 300] width 676 height 380
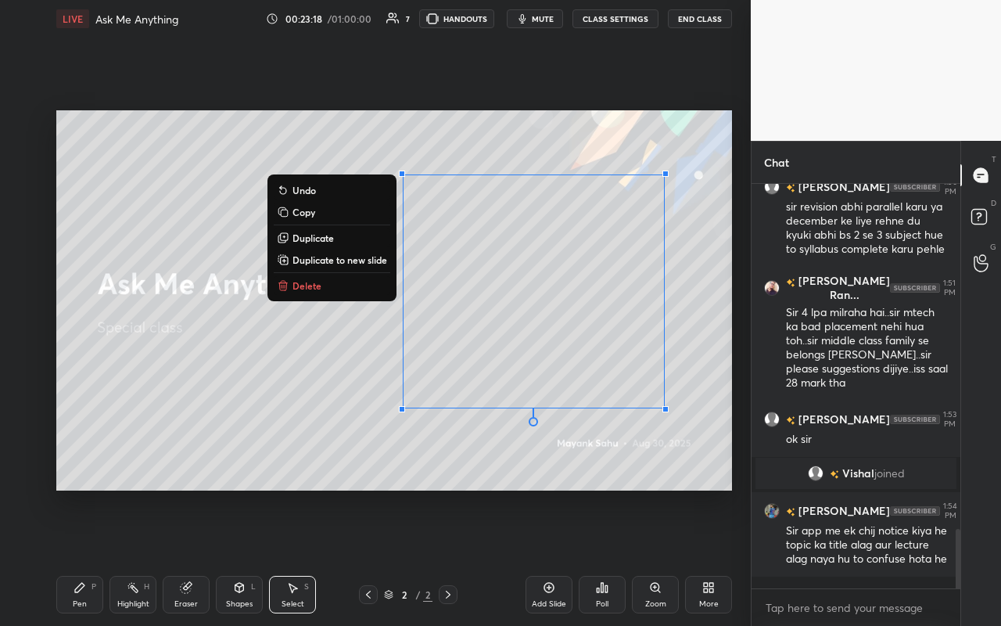
click at [343, 296] on div "0 ° Undo Copy Duplicate Duplicate to new slide Delete" at bounding box center [394, 300] width 676 height 380
click at [356, 289] on button "Delete" at bounding box center [332, 285] width 117 height 19
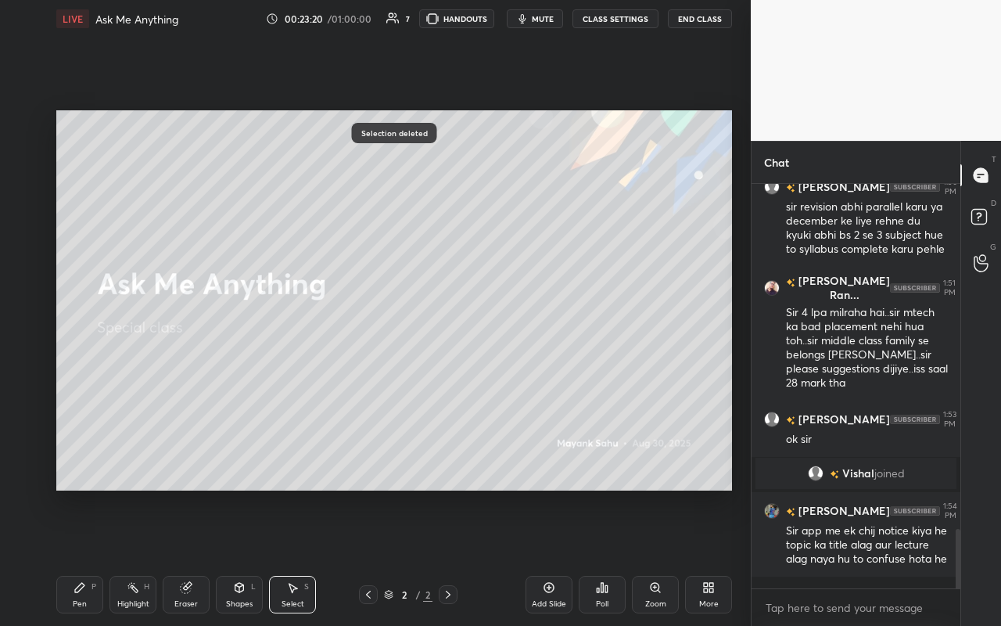
drag, startPoint x: 138, startPoint y: 594, endPoint x: 152, endPoint y: 593, distance: 14.2
click at [140, 556] on div "Highlight H" at bounding box center [132, 595] width 47 height 38
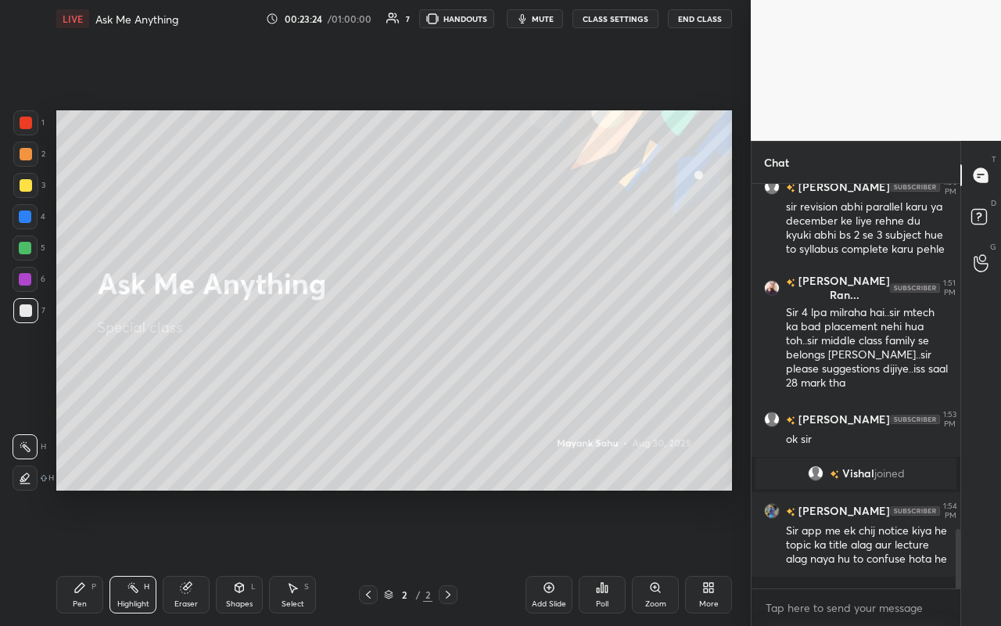
click at [140, 556] on div "Highlight H" at bounding box center [132, 595] width 47 height 38
drag, startPoint x: 82, startPoint y: 599, endPoint x: 96, endPoint y: 558, distance: 43.8
click at [87, 556] on div "Pen P" at bounding box center [79, 595] width 47 height 38
drag, startPoint x: 303, startPoint y: 590, endPoint x: 300, endPoint y: 507, distance: 83.7
click at [304, 556] on div "Select S" at bounding box center [292, 595] width 47 height 38
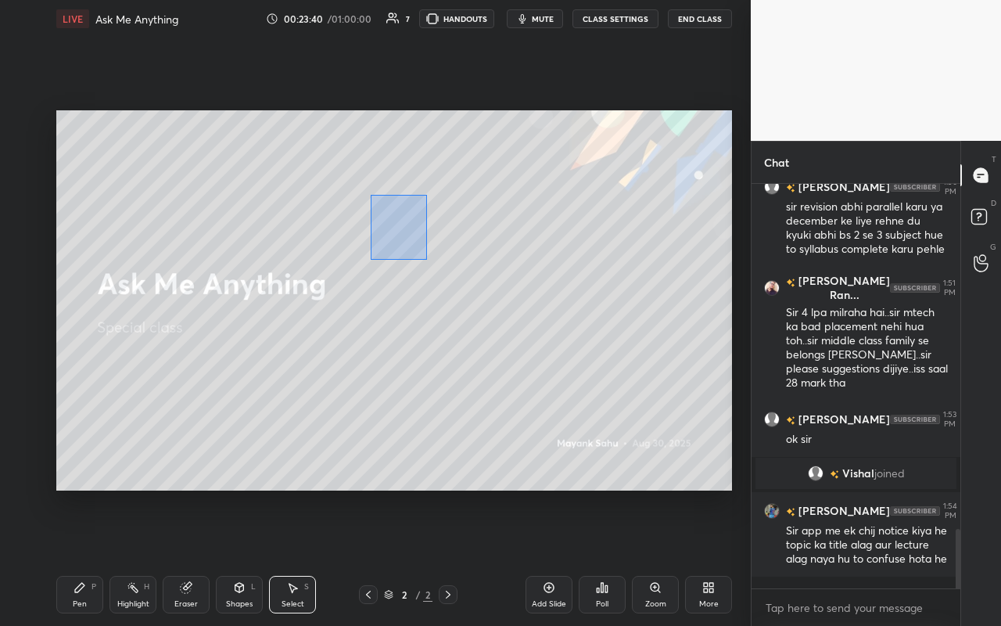
drag, startPoint x: 372, startPoint y: 213, endPoint x: 563, endPoint y: 300, distance: 209.6
click at [566, 301] on div "0 ° Undo Copy Duplicate Duplicate to new slide Delete" at bounding box center [394, 300] width 676 height 380
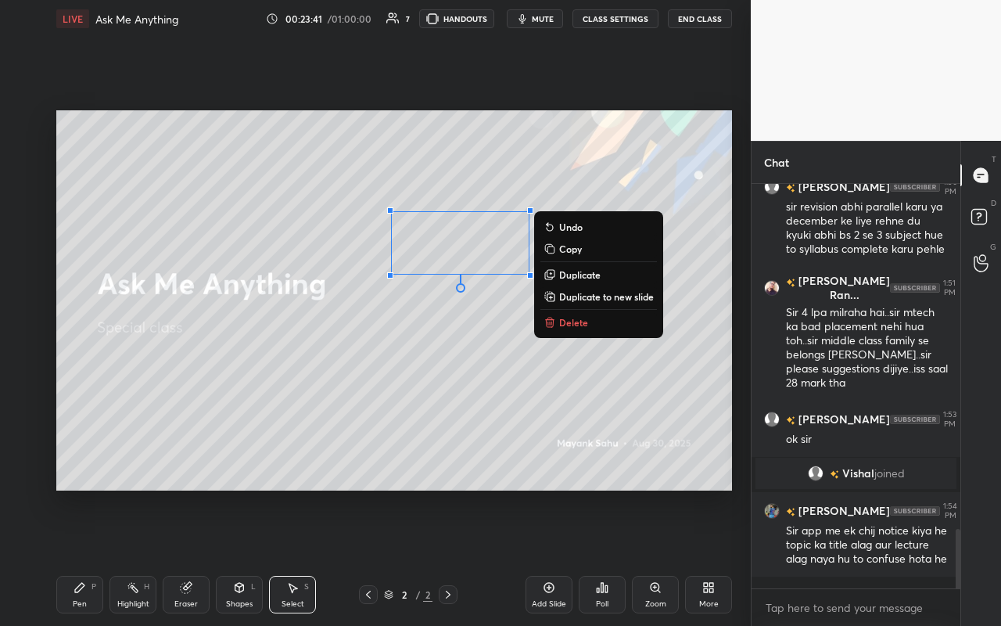
click at [563, 316] on p "Delete" at bounding box center [573, 322] width 29 height 13
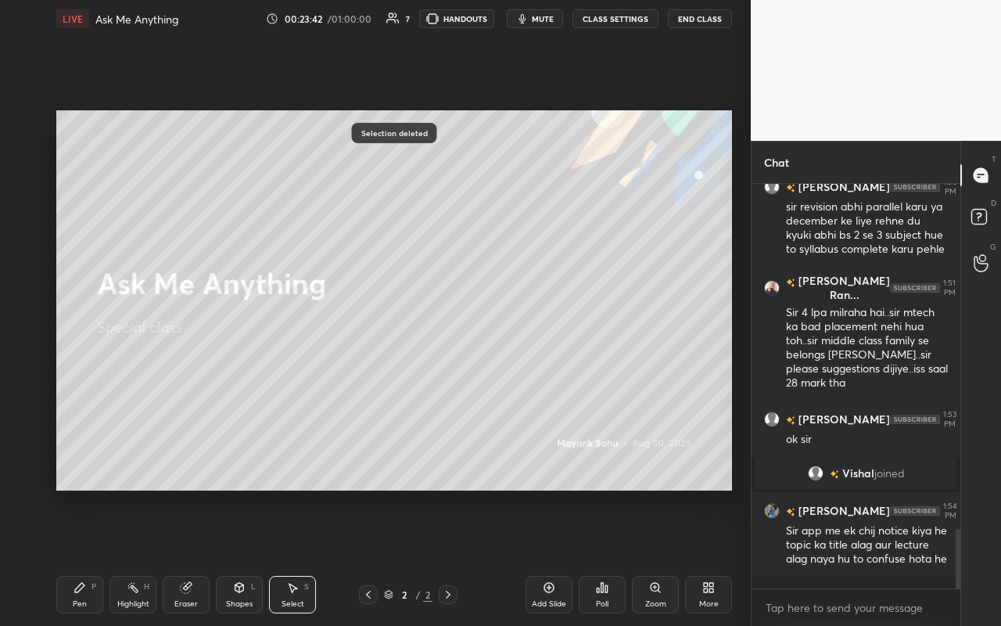
click at [91, 556] on div "Pen P" at bounding box center [79, 595] width 47 height 38
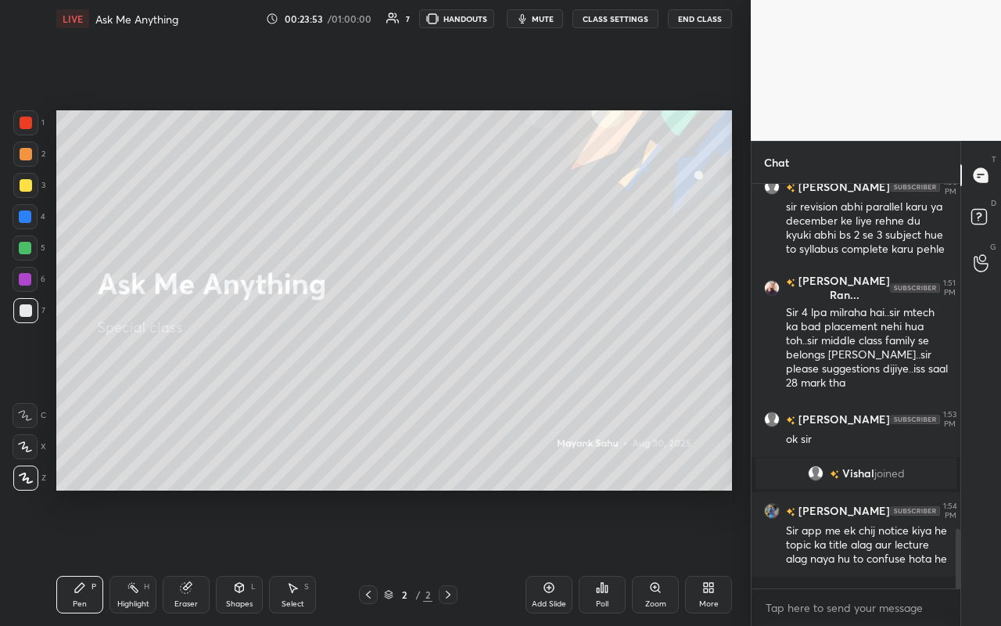
drag, startPoint x: 93, startPoint y: 596, endPoint x: 113, endPoint y: 554, distance: 46.2
click at [95, 556] on div "Pen P" at bounding box center [79, 595] width 47 height 38
drag, startPoint x: 291, startPoint y: 598, endPoint x: 297, endPoint y: 583, distance: 16.1
click at [291, 556] on div "Select" at bounding box center [293, 604] width 23 height 8
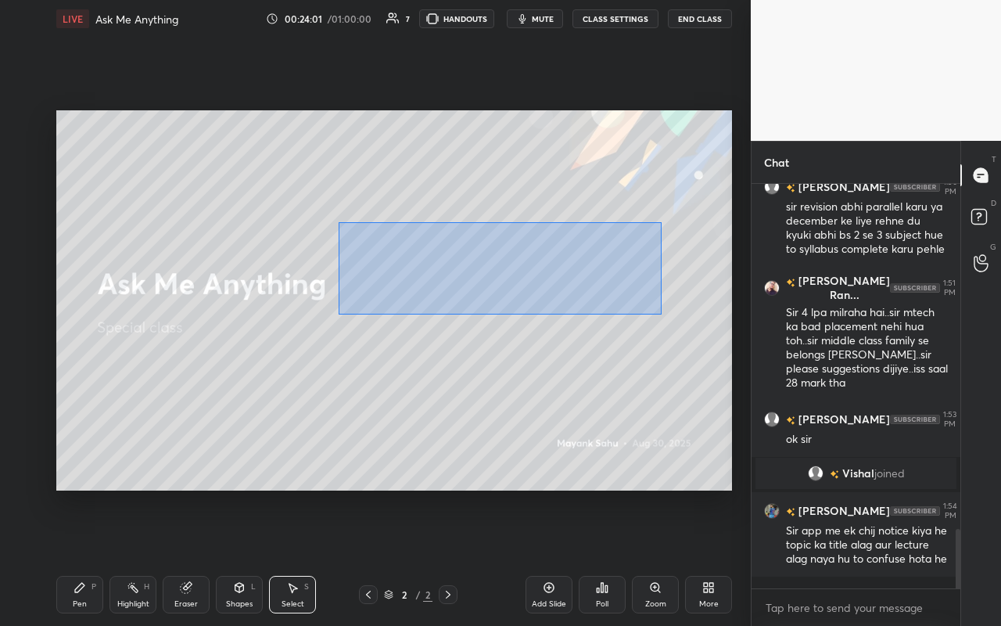
drag, startPoint x: 342, startPoint y: 228, endPoint x: 657, endPoint y: 311, distance: 325.9
click at [662, 310] on div "0 ° Undo Copy Duplicate Duplicate to new slide Delete" at bounding box center [394, 300] width 676 height 380
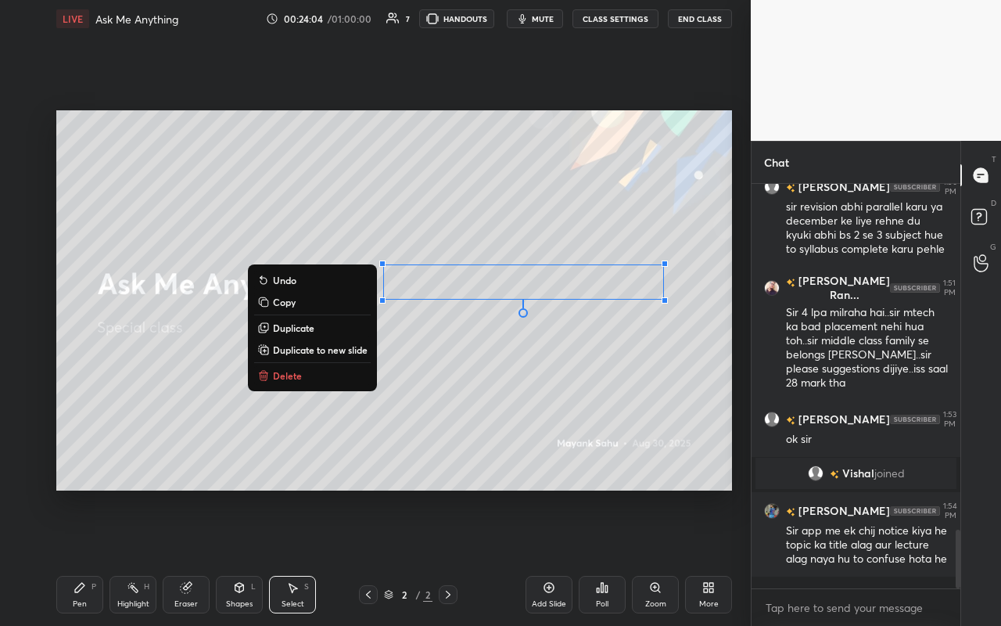
scroll to position [2382, 0]
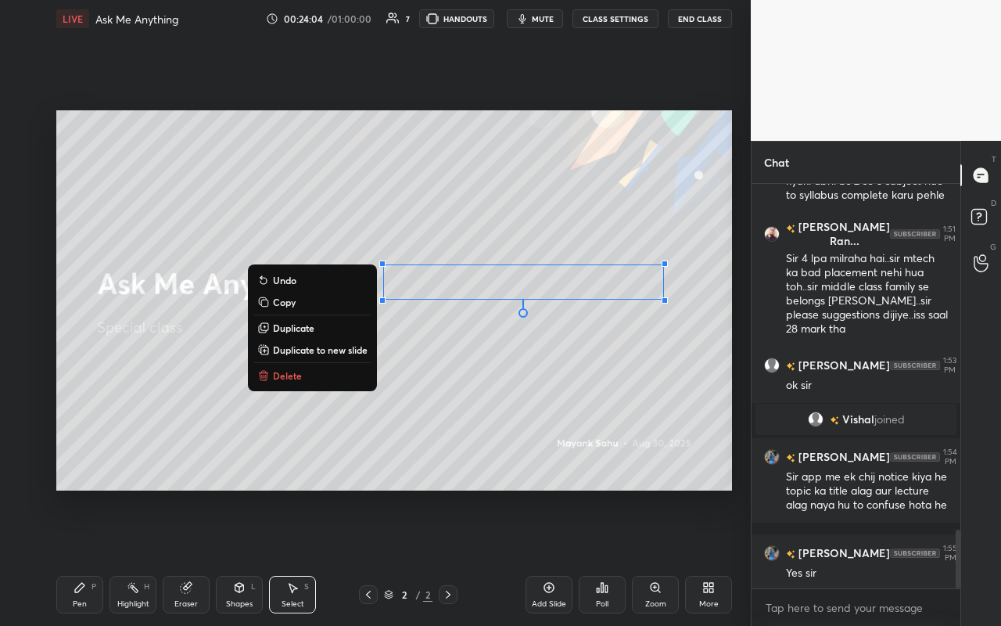
click at [321, 377] on button "Delete" at bounding box center [312, 375] width 117 height 19
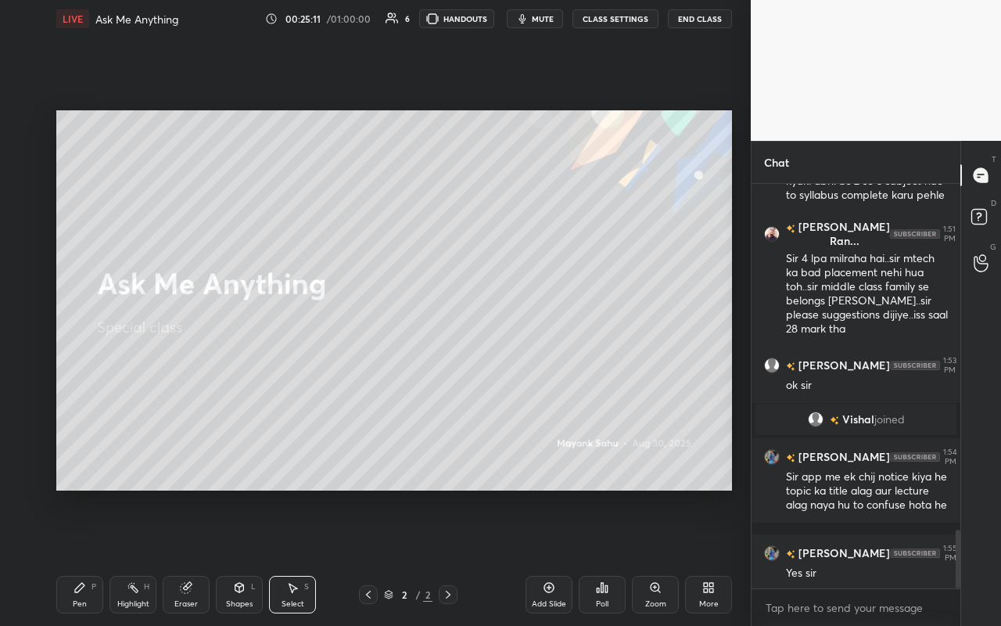
click at [715, 23] on button "End Class" at bounding box center [700, 18] width 64 height 19
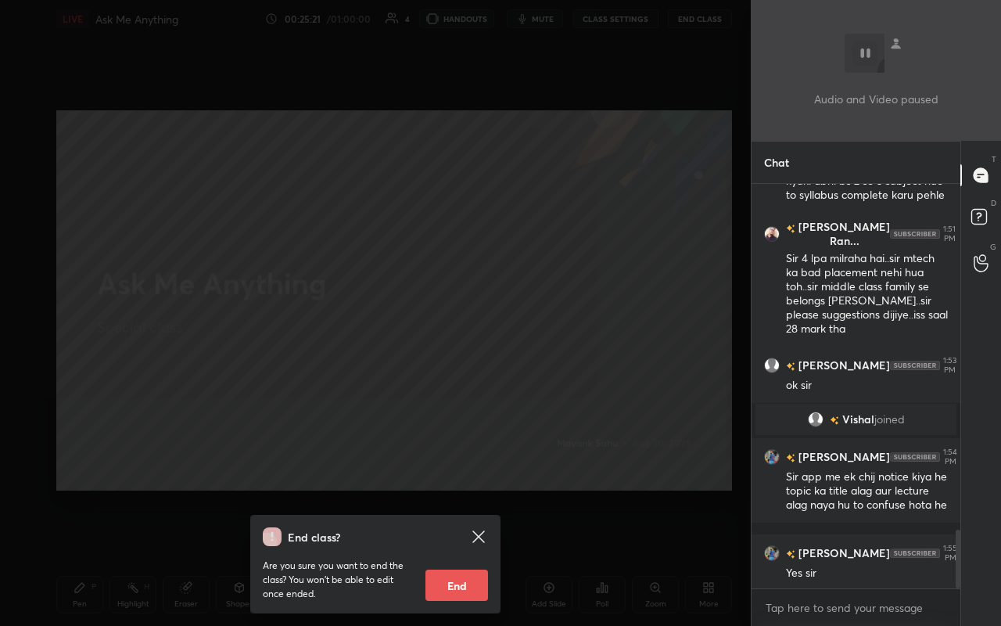
click at [470, 556] on button "End" at bounding box center [456, 584] width 63 height 31
type textarea "x"
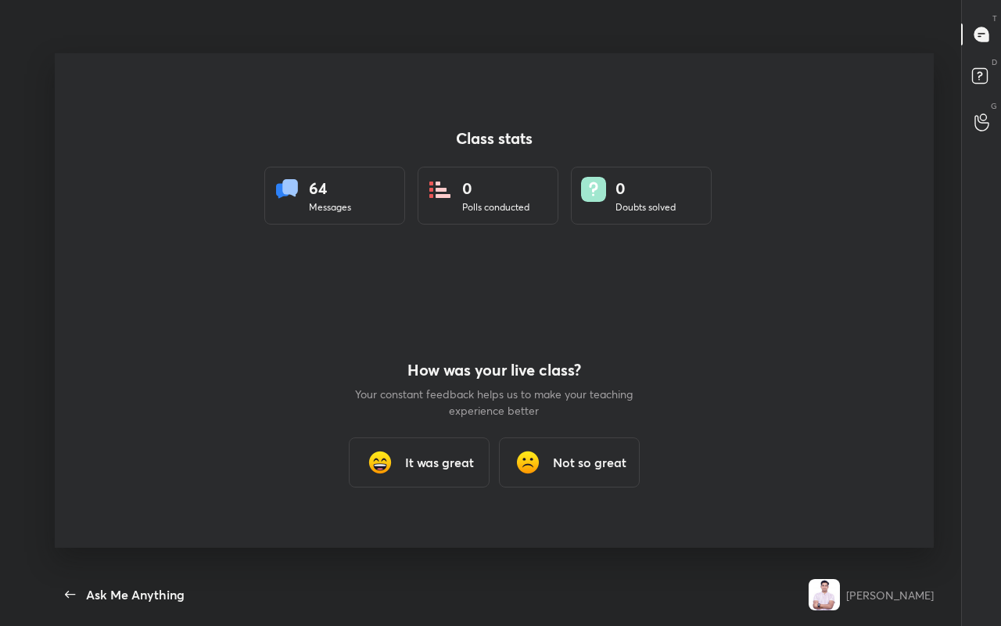
scroll to position [525, 988]
